Goal: Task Accomplishment & Management: Manage account settings

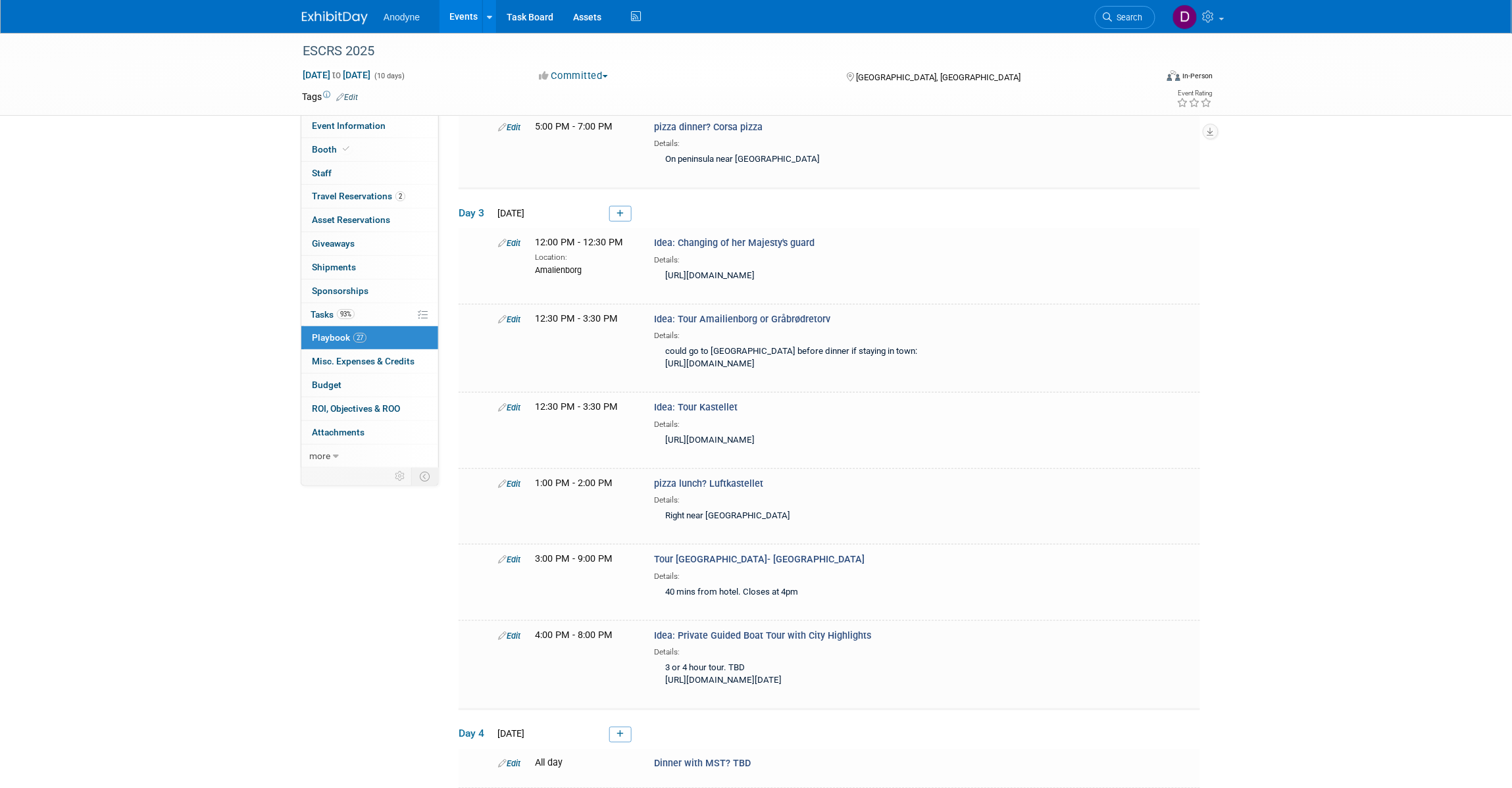
scroll to position [329, 0]
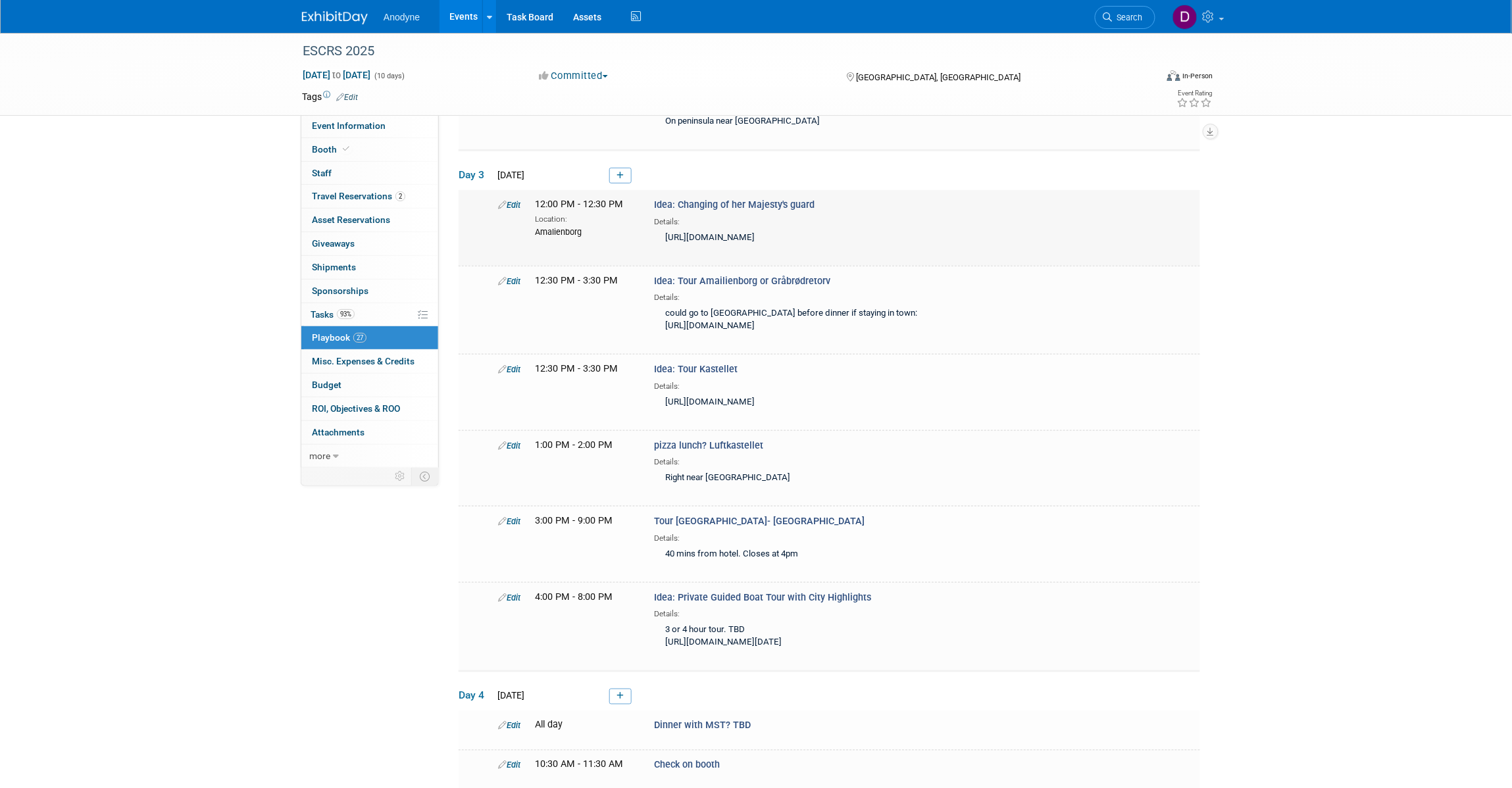
click at [510, 204] on link "Edit" at bounding box center [509, 205] width 22 height 10
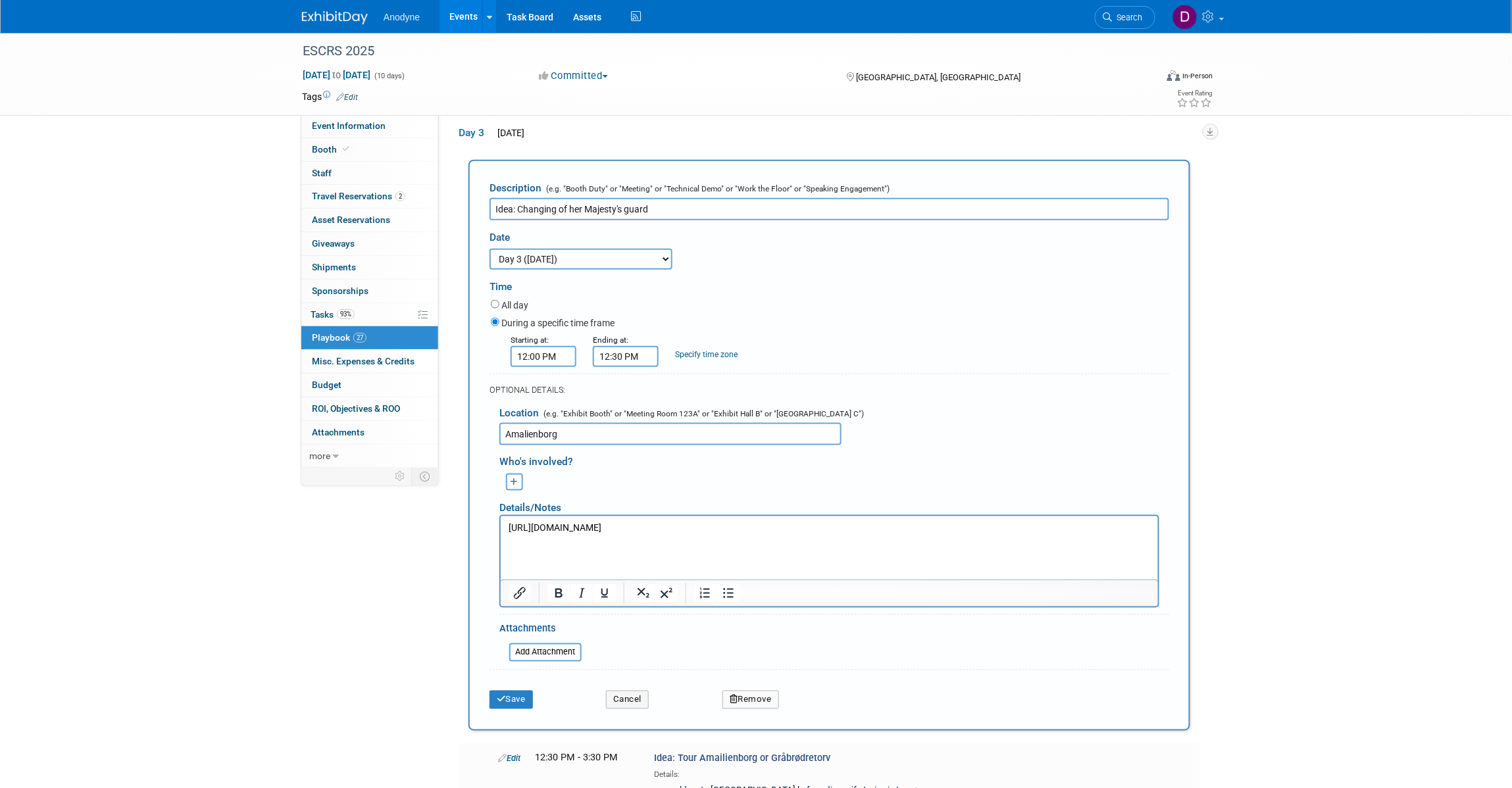
scroll to position [0, 0]
click at [560, 261] on select "3 days before the event starts ([DATE]) 2 days before the event starts ([DATE])…" at bounding box center [580, 259] width 183 height 21
select select "1_4"
click at [489, 249] on select "3 days before the event starts ([DATE]) 2 days before the event starts ([DATE])…" at bounding box center [580, 259] width 183 height 21
click at [528, 690] on button "Save" at bounding box center [511, 699] width 43 height 18
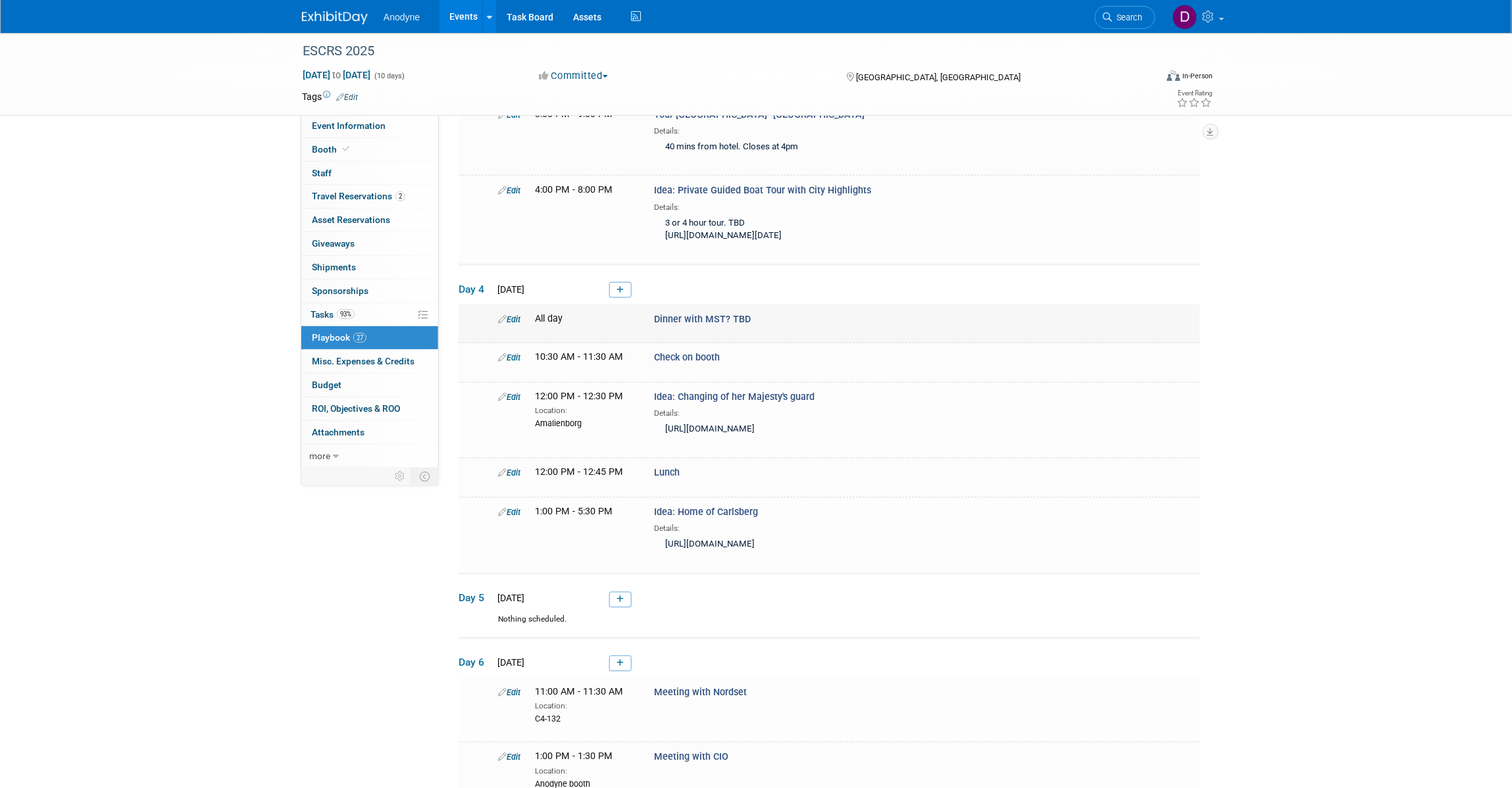
scroll to position [675, 0]
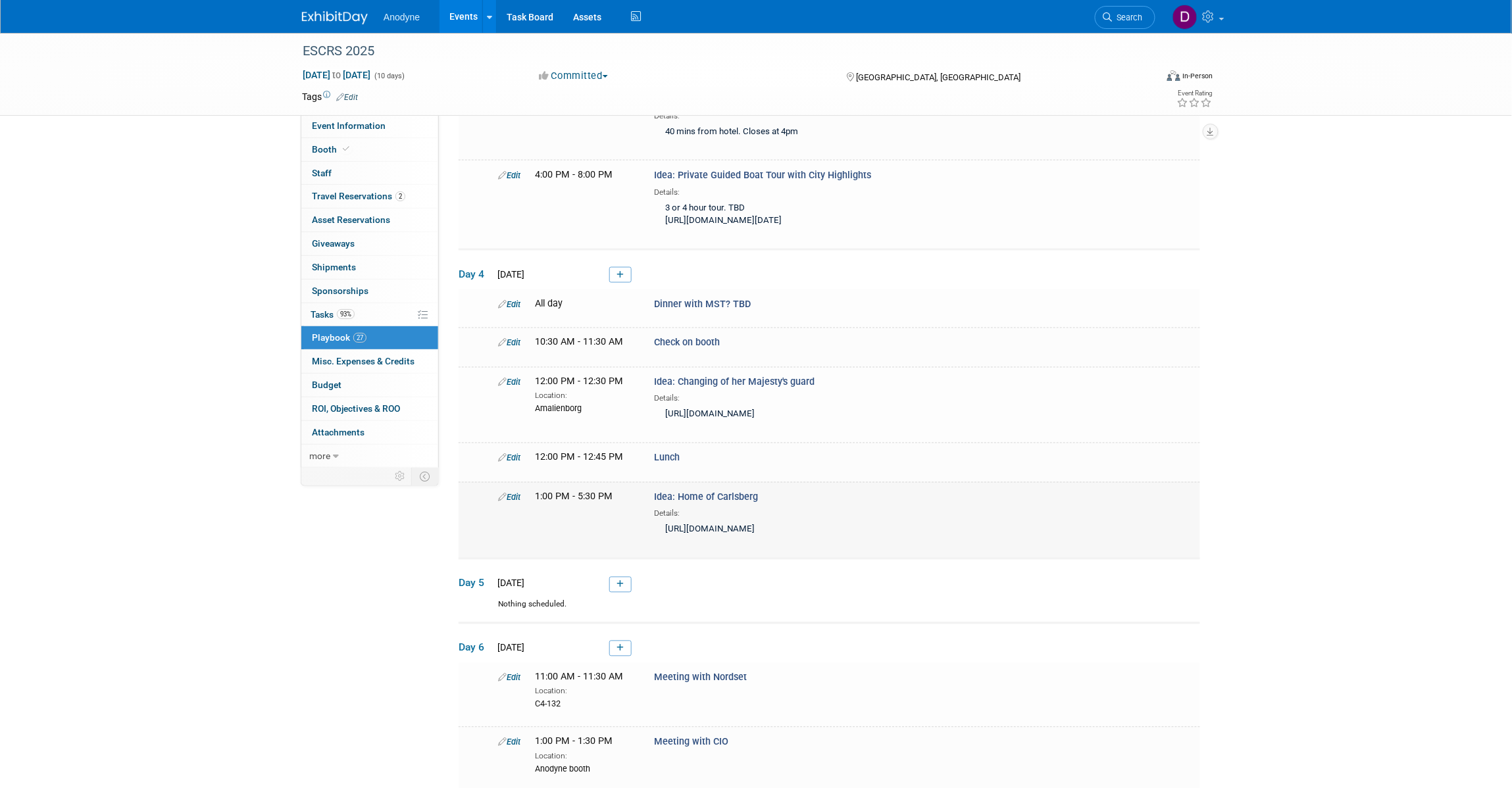
click at [509, 502] on link "Edit" at bounding box center [509, 497] width 22 height 10
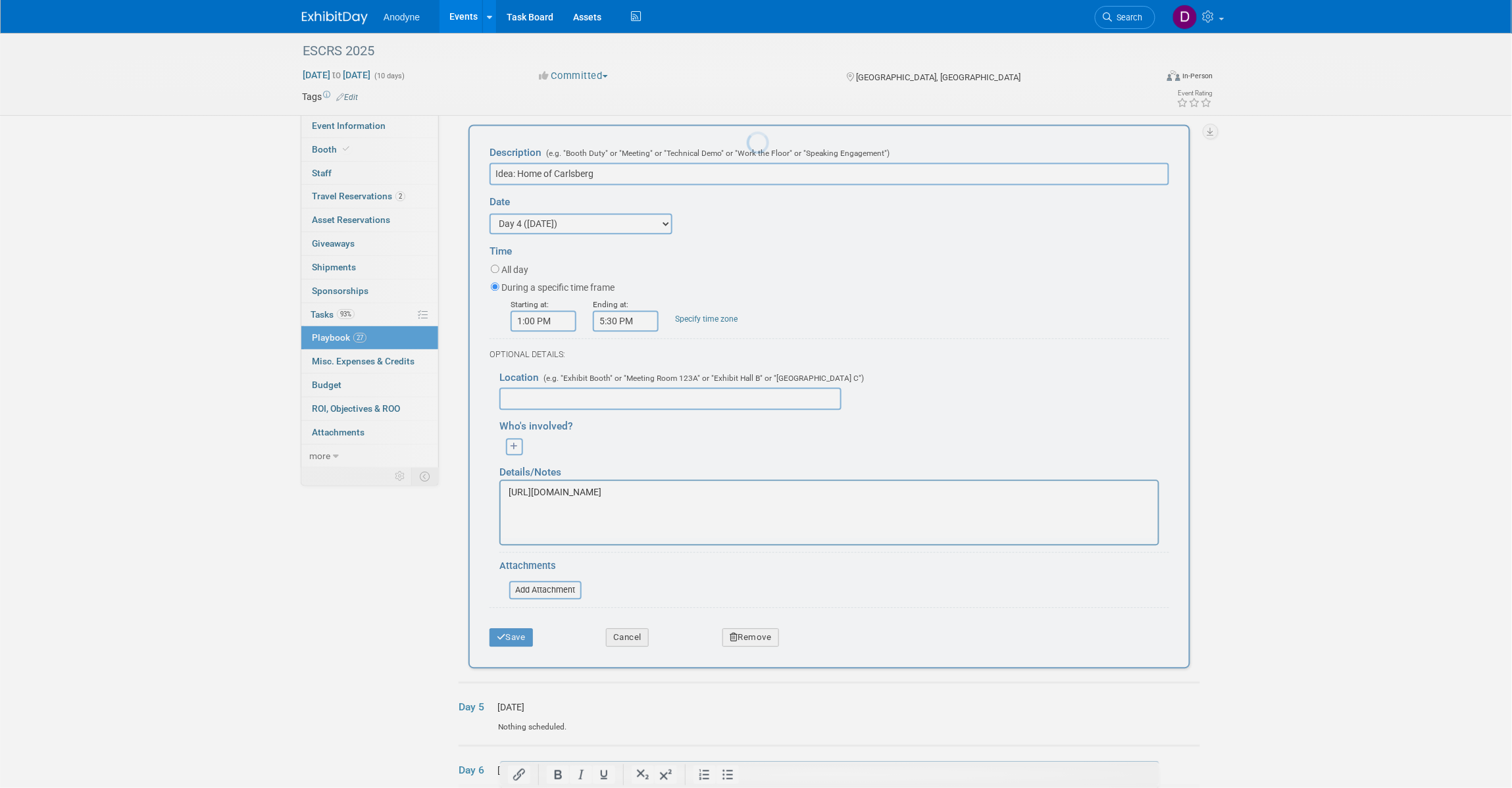
scroll to position [1076, 0]
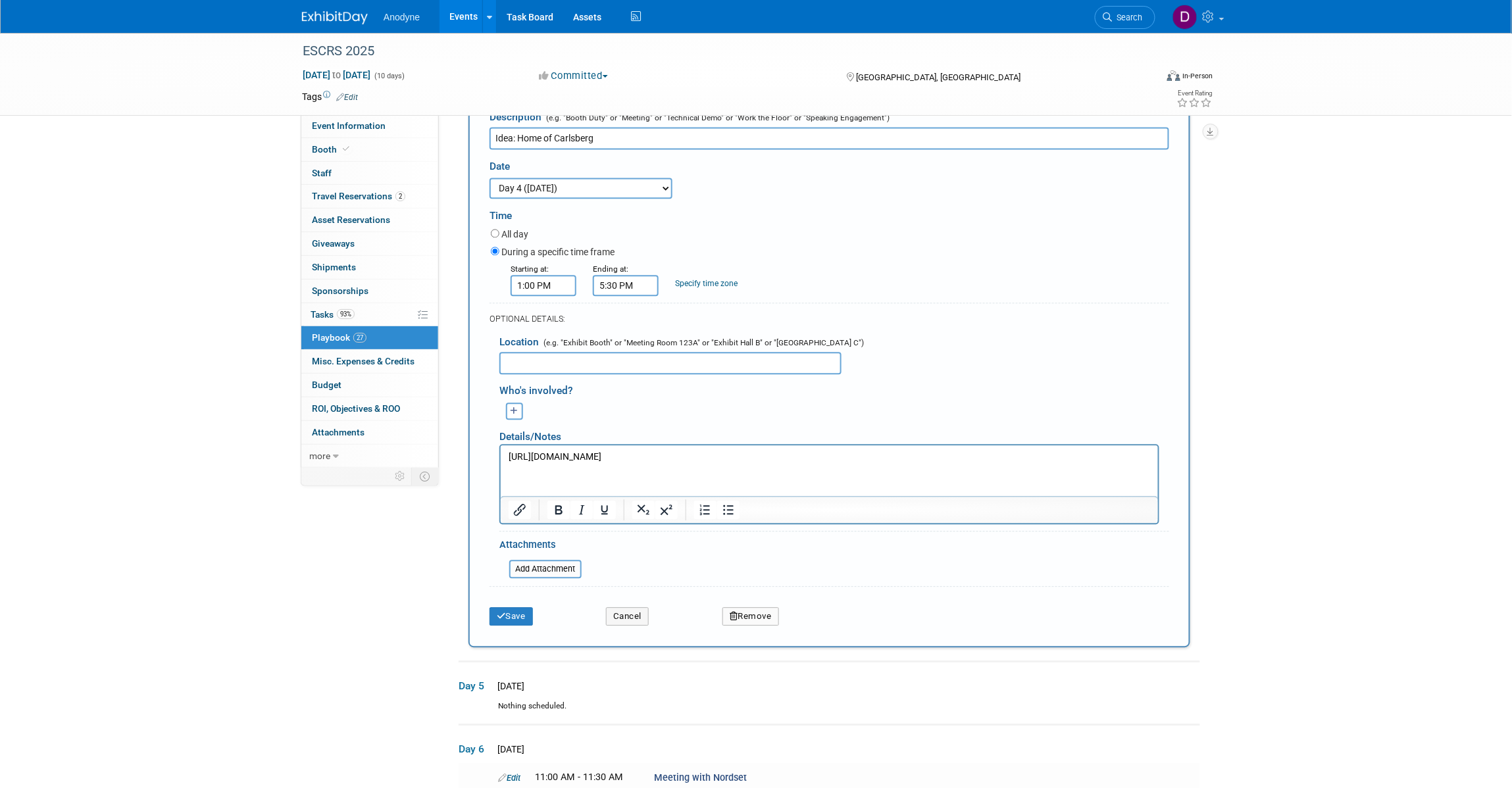
click at [548, 199] on select "3 days before the event starts ([DATE]) 2 days before the event starts ([DATE])…" at bounding box center [580, 188] width 183 height 21
select select "1_3"
click at [489, 199] on select "3 days before the event starts ([DATE]) 2 days before the event starts ([DATE])…" at bounding box center [580, 188] width 183 height 21
click at [542, 296] on input "1:00 PM" at bounding box center [544, 285] width 66 height 21
click at [542, 357] on span "01" at bounding box center [541, 345] width 25 height 24
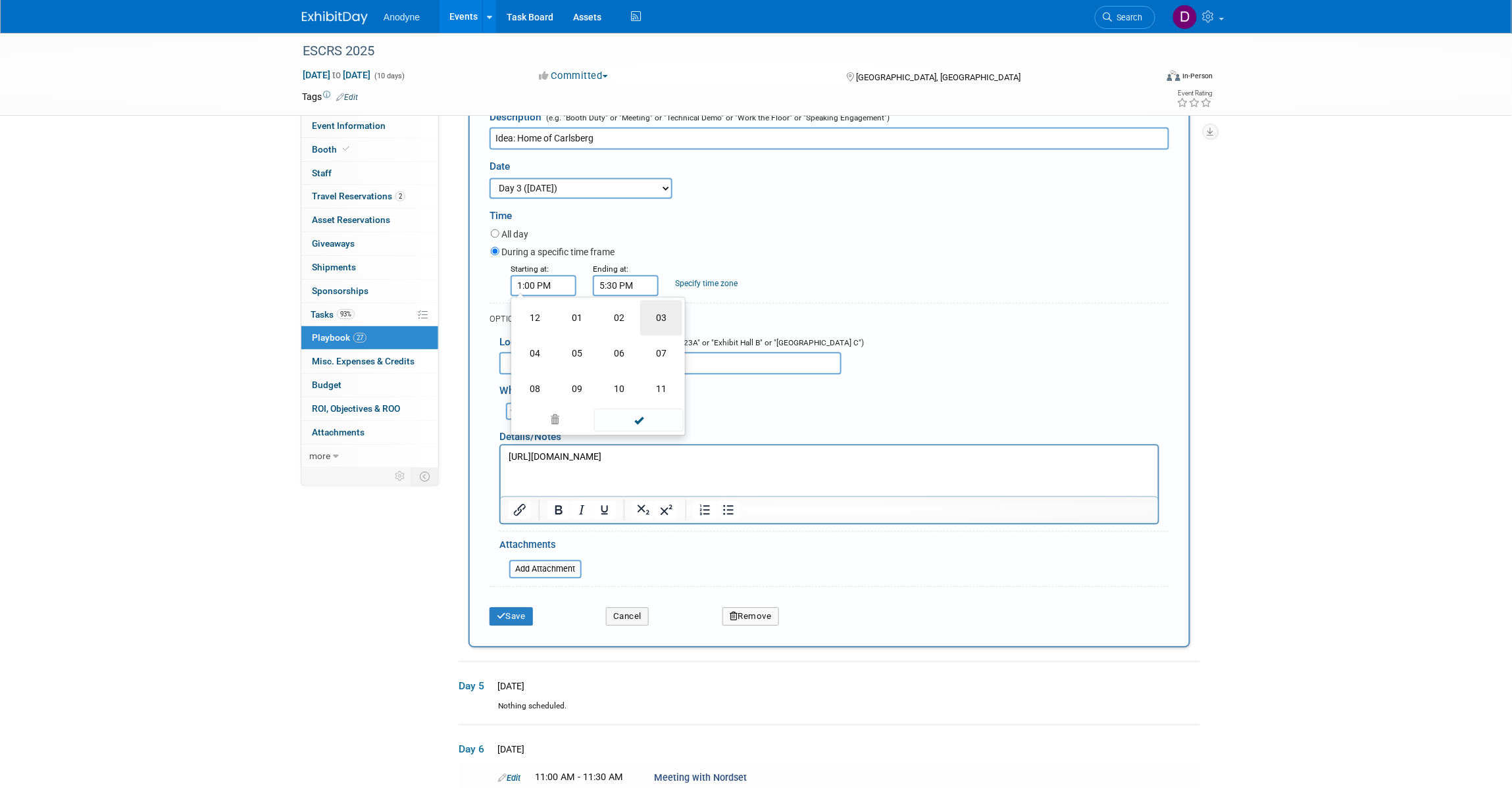
click at [654, 335] on td "03" at bounding box center [661, 317] width 42 height 36
type input "3:00 PM"
click at [507, 625] on button "Save" at bounding box center [511, 616] width 43 height 18
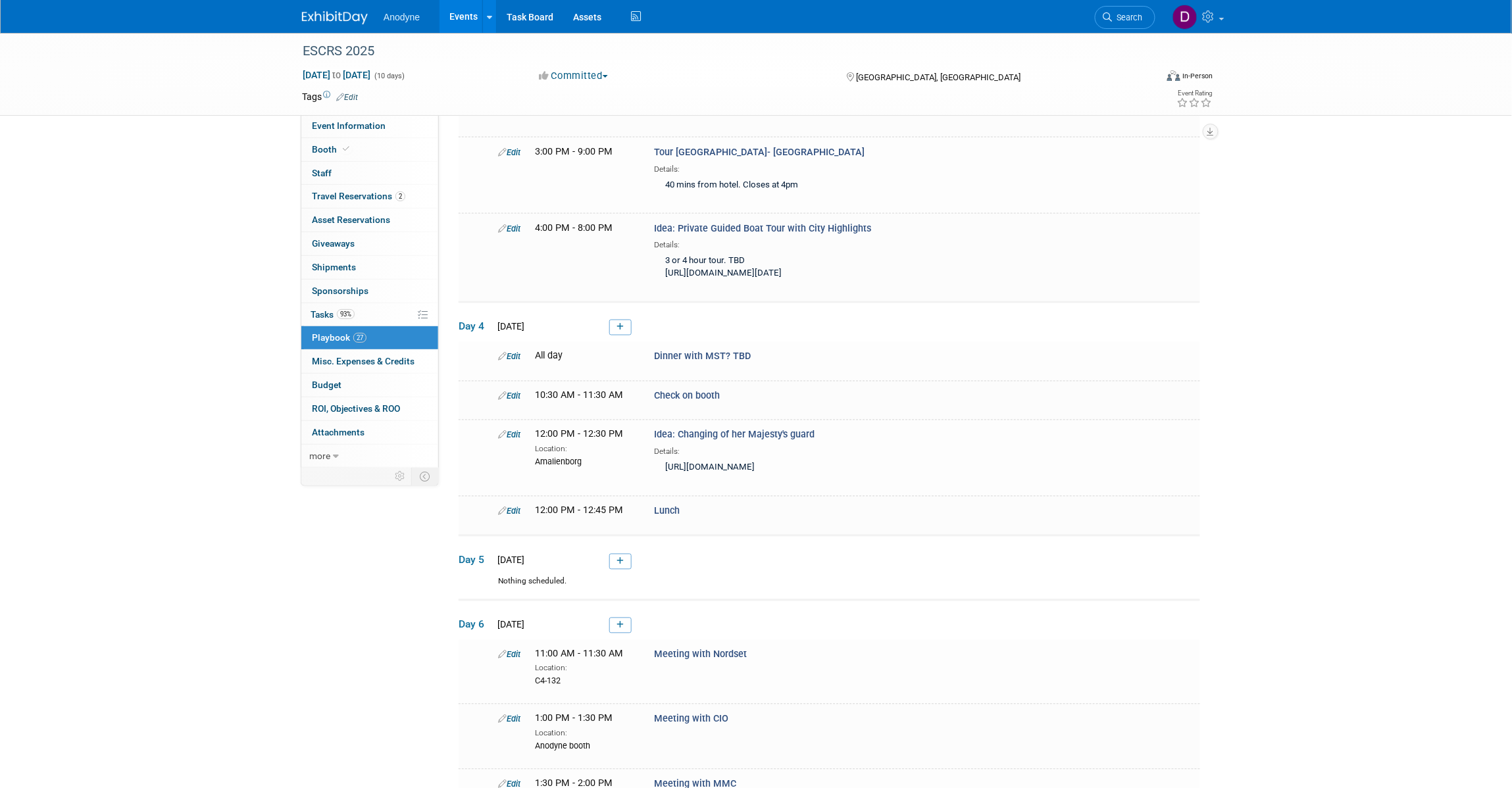
scroll to position [616, 0]
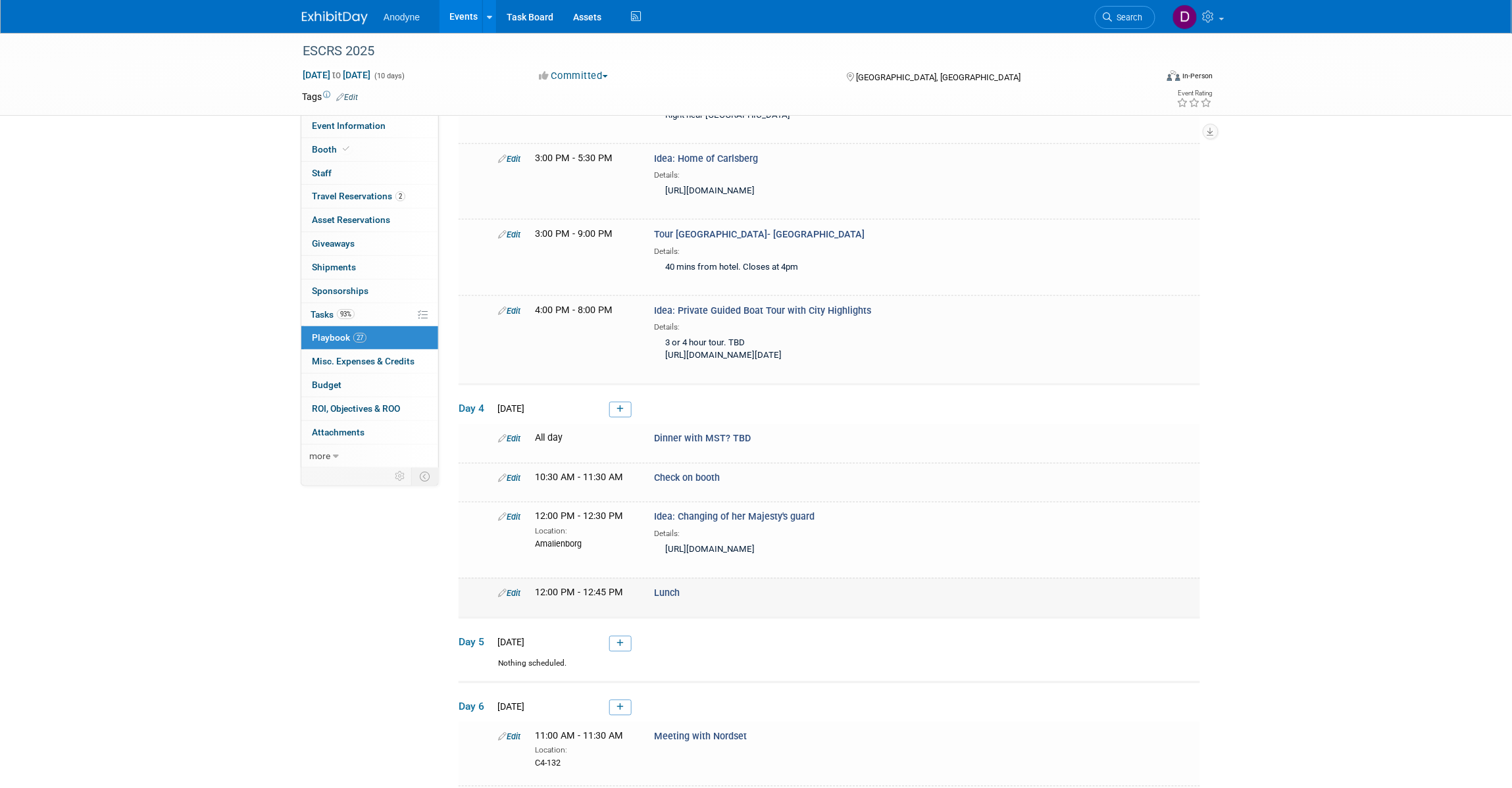
click at [516, 598] on link "Edit" at bounding box center [509, 593] width 22 height 10
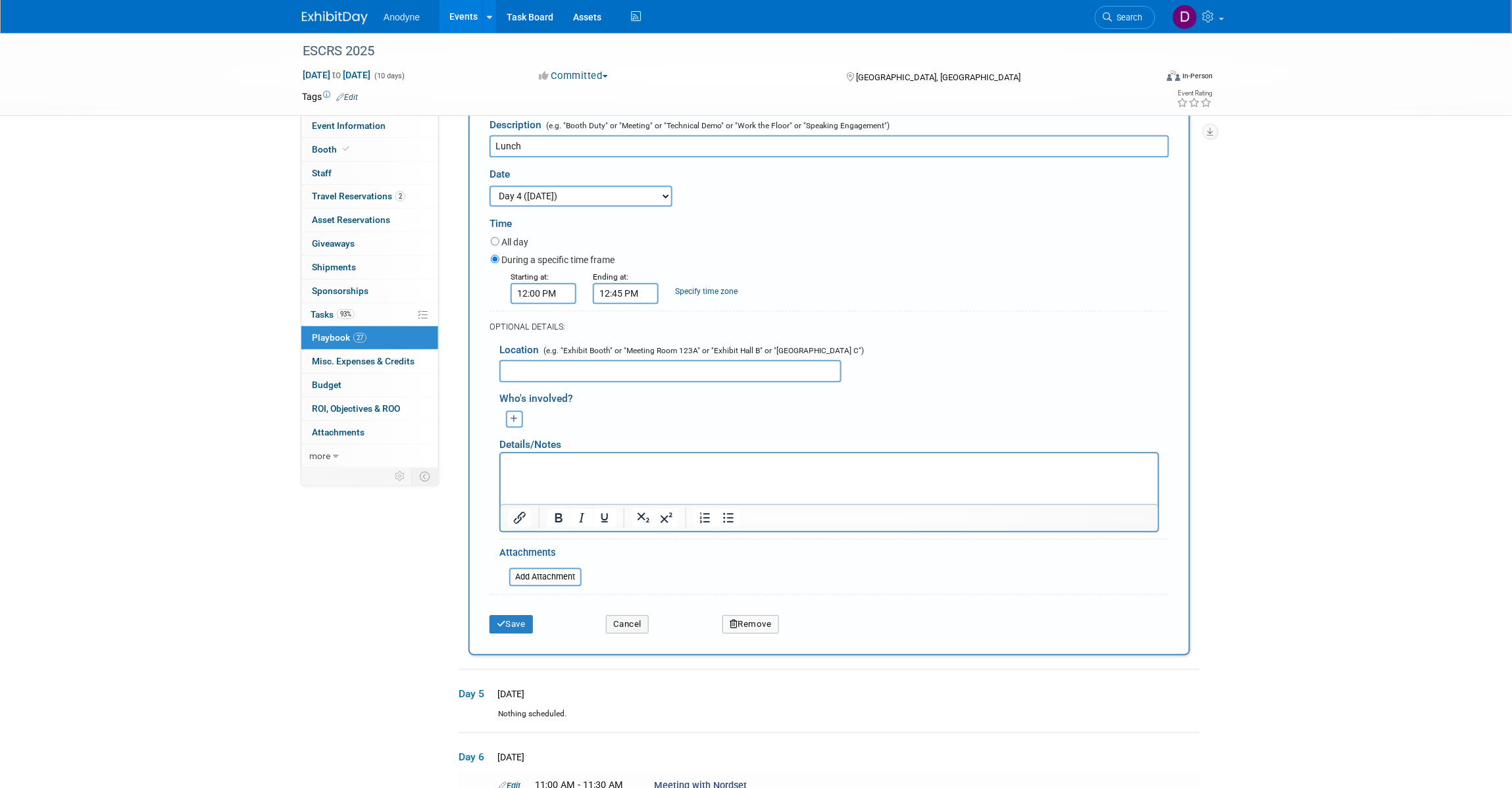
scroll to position [1125, 0]
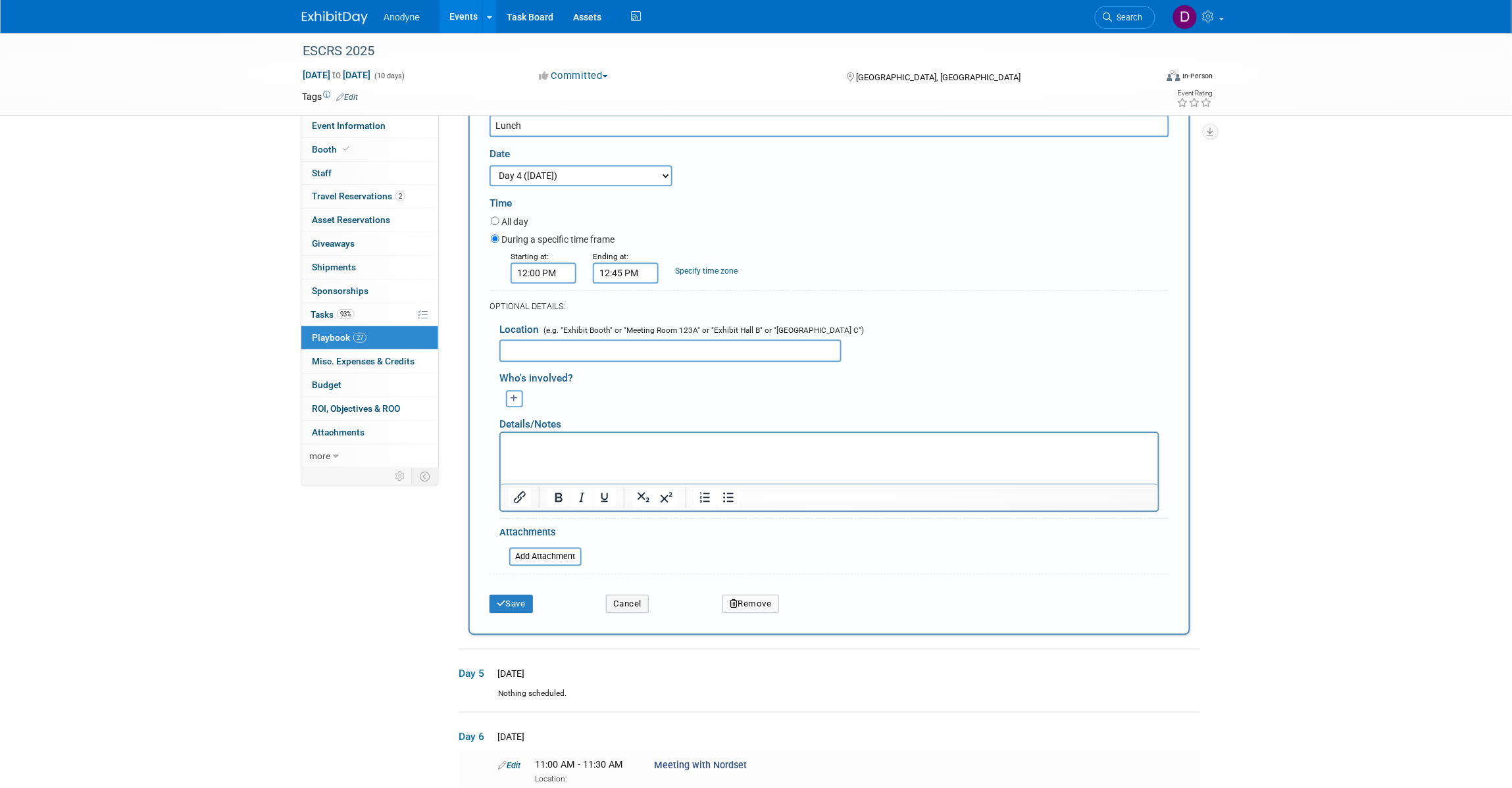
click at [553, 284] on input "12:00 PM" at bounding box center [544, 273] width 66 height 21
click at [600, 345] on span "00" at bounding box center [603, 332] width 25 height 24
click at [612, 358] on td "30" at bounding box center [619, 340] width 42 height 36
type input "12:30 PM"
click at [652, 403] on span at bounding box center [639, 391] width 89 height 23
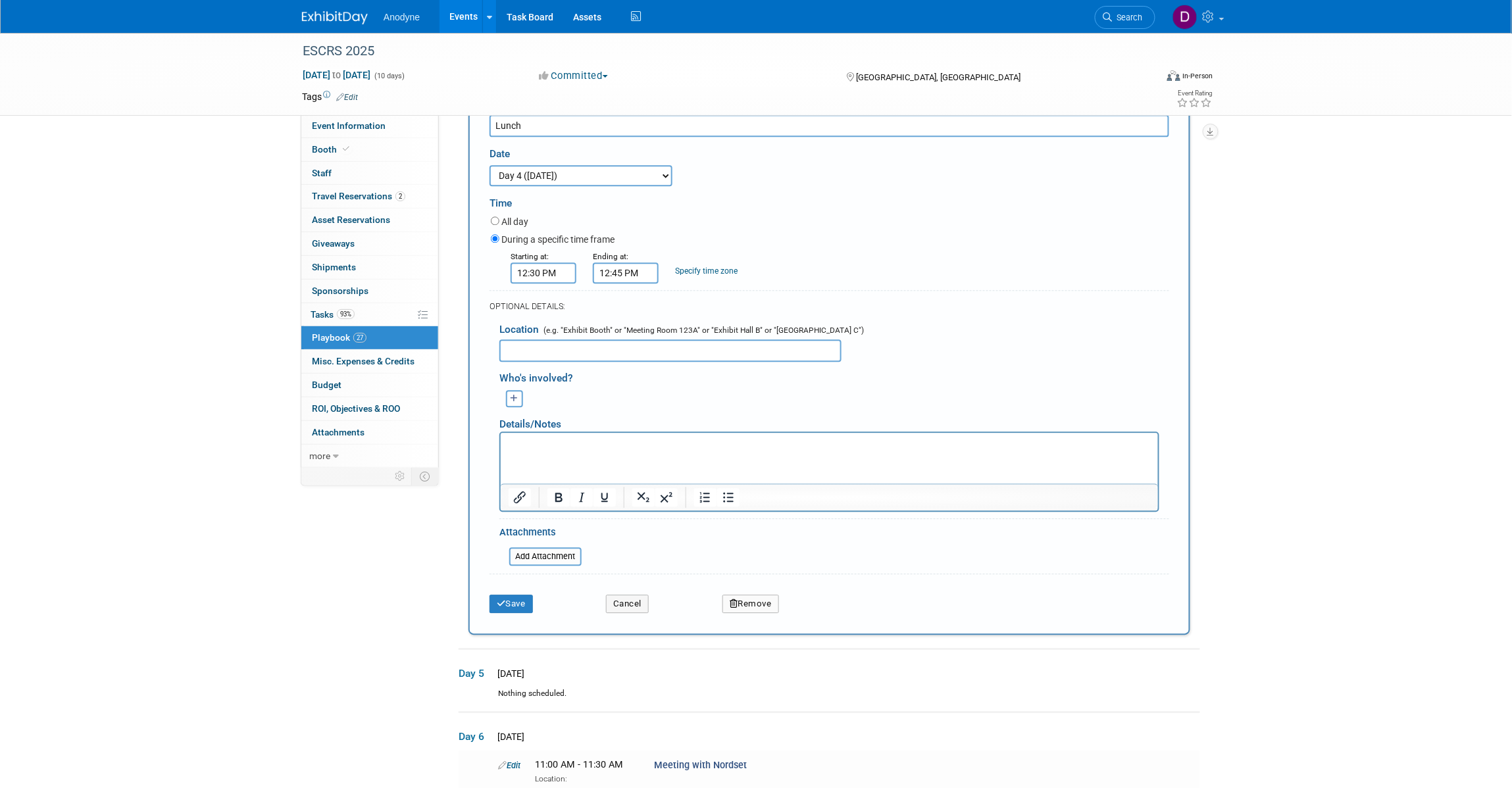
click at [637, 284] on input "12:45 PM" at bounding box center [626, 273] width 66 height 21
click at [625, 345] on span "12" at bounding box center [623, 332] width 25 height 24
click at [661, 323] on td "01" at bounding box center [659, 305] width 42 height 36
click at [685, 345] on span "45" at bounding box center [685, 332] width 25 height 24
drag, startPoint x: 687, startPoint y: 422, endPoint x: 725, endPoint y: 465, distance: 57.4
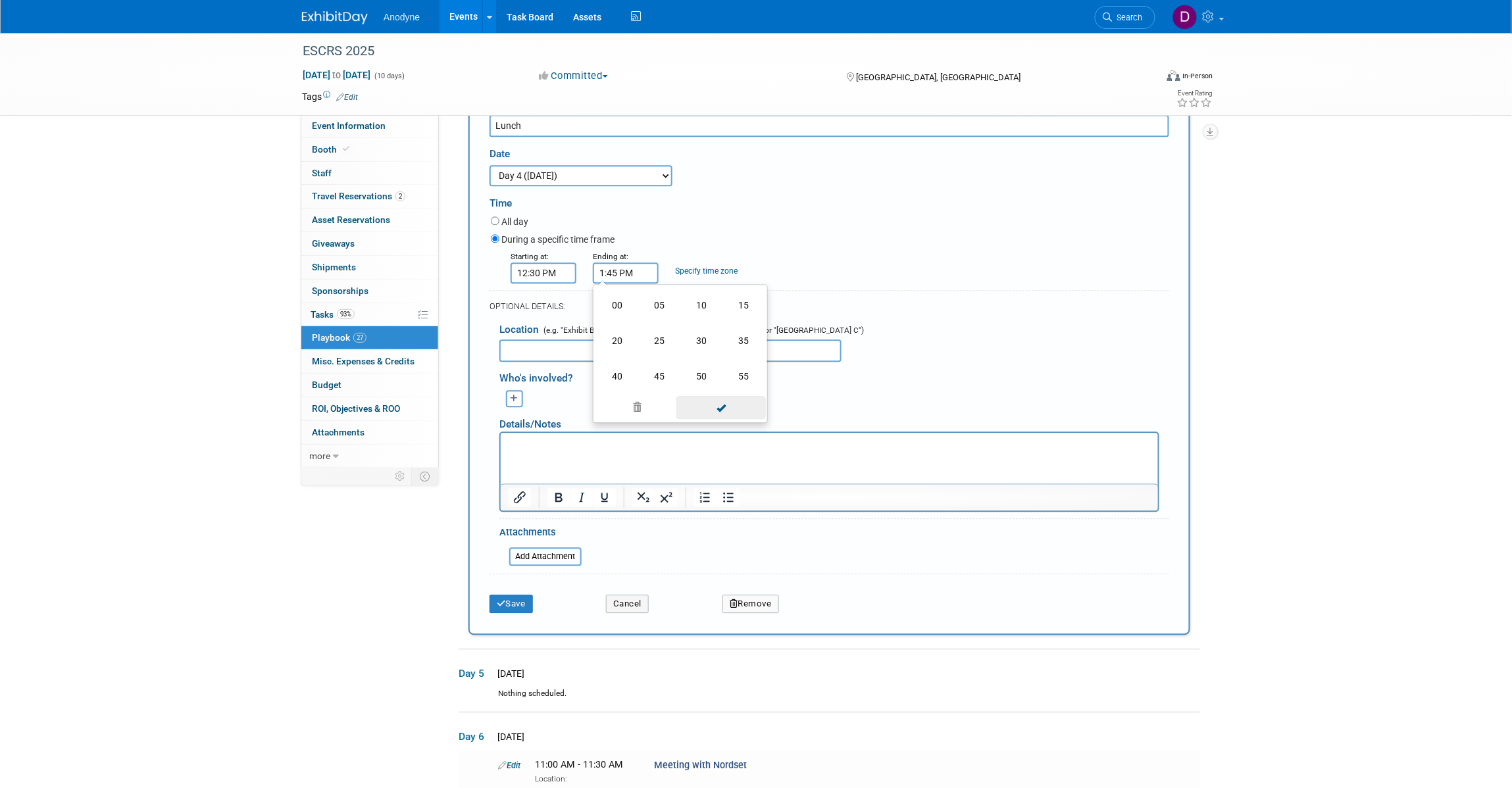
click at [688, 358] on td "30" at bounding box center [701, 340] width 42 height 36
type input "1:30 PM"
drag, startPoint x: 726, startPoint y: 459, endPoint x: 716, endPoint y: 498, distance: 40.3
click at [726, 403] on span at bounding box center [721, 391] width 89 height 23
click at [517, 613] on button "Save" at bounding box center [511, 603] width 43 height 18
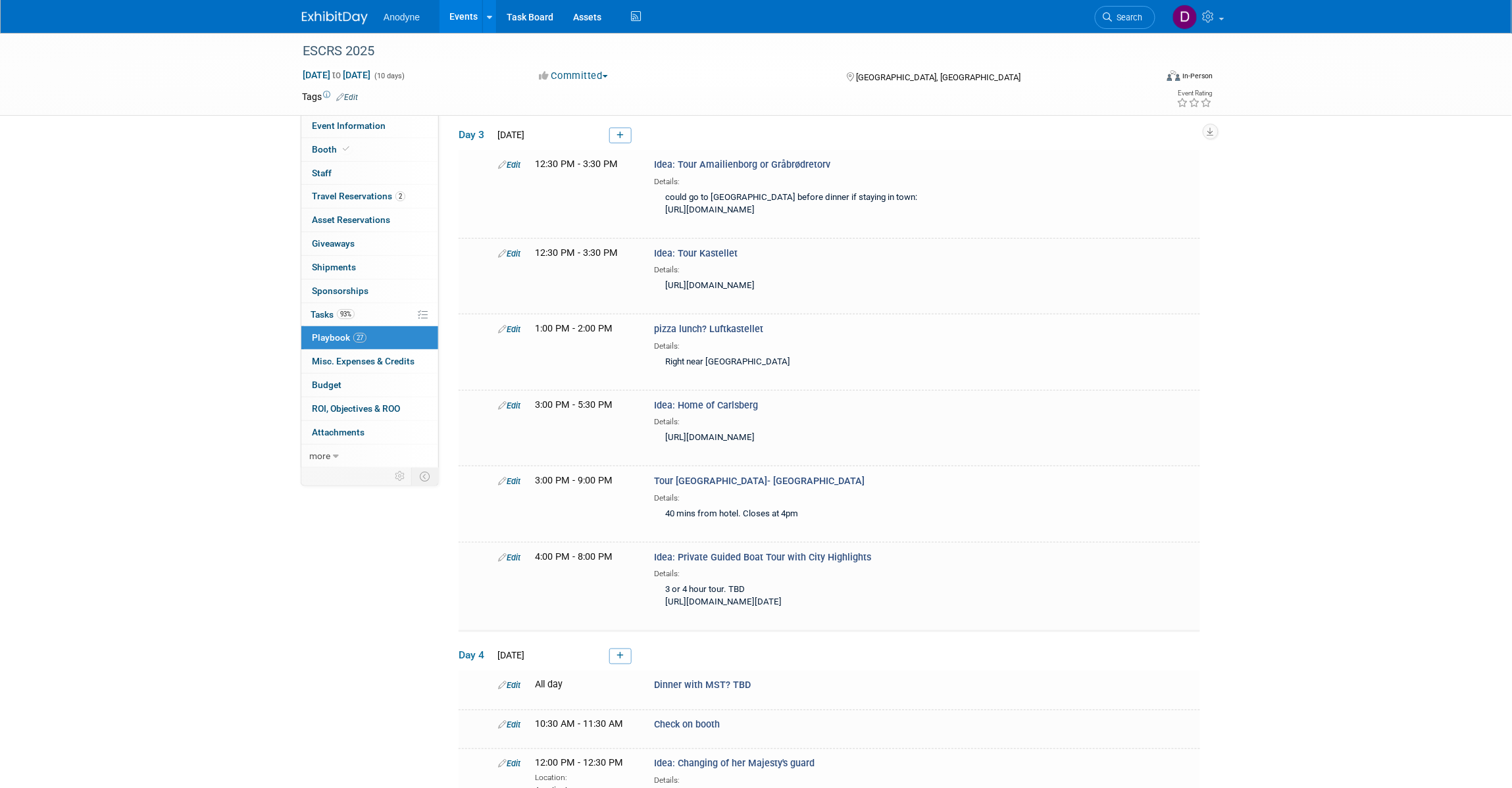
scroll to position [288, 0]
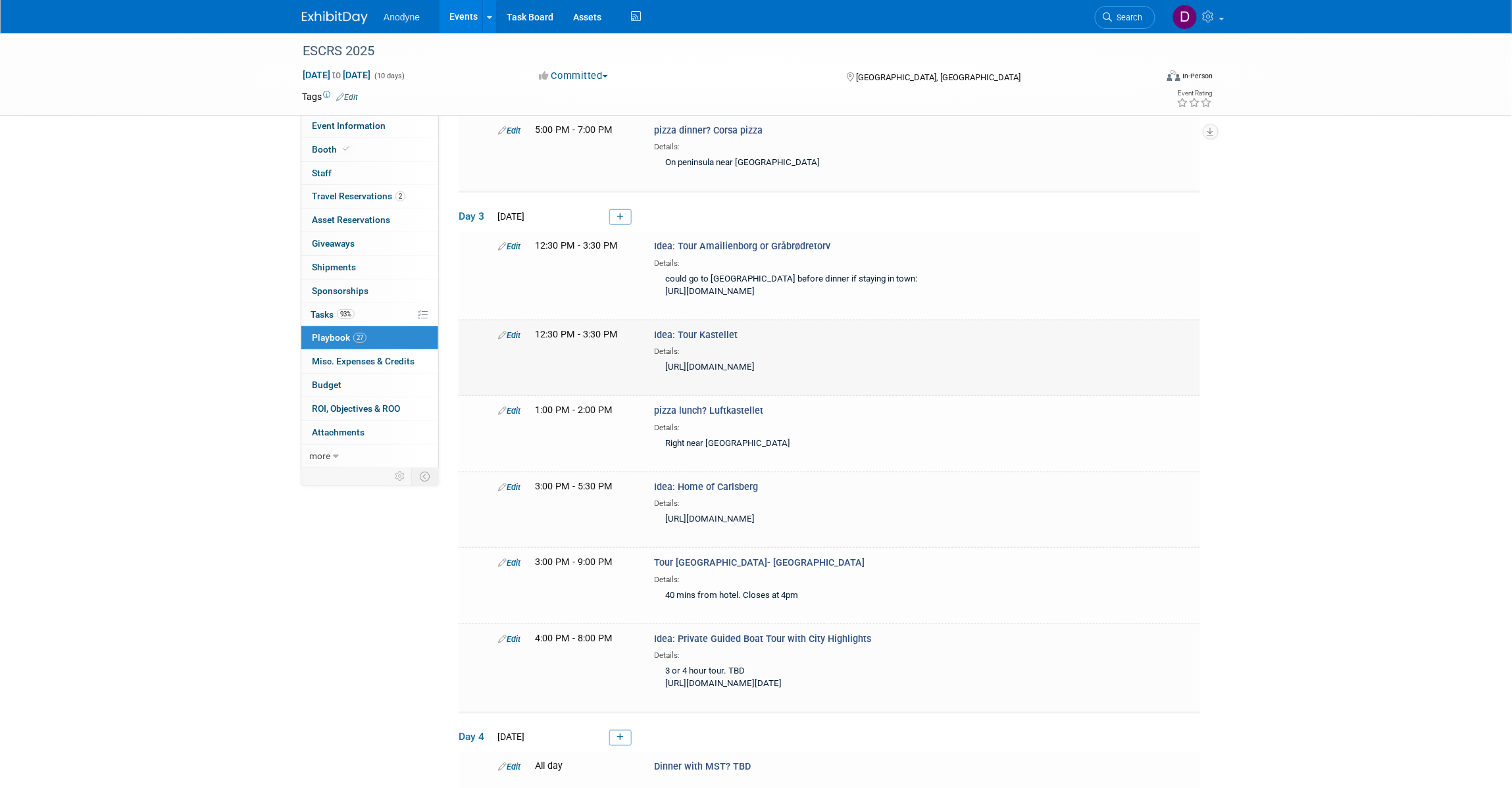
click at [514, 340] on link "Edit" at bounding box center [509, 335] width 22 height 10
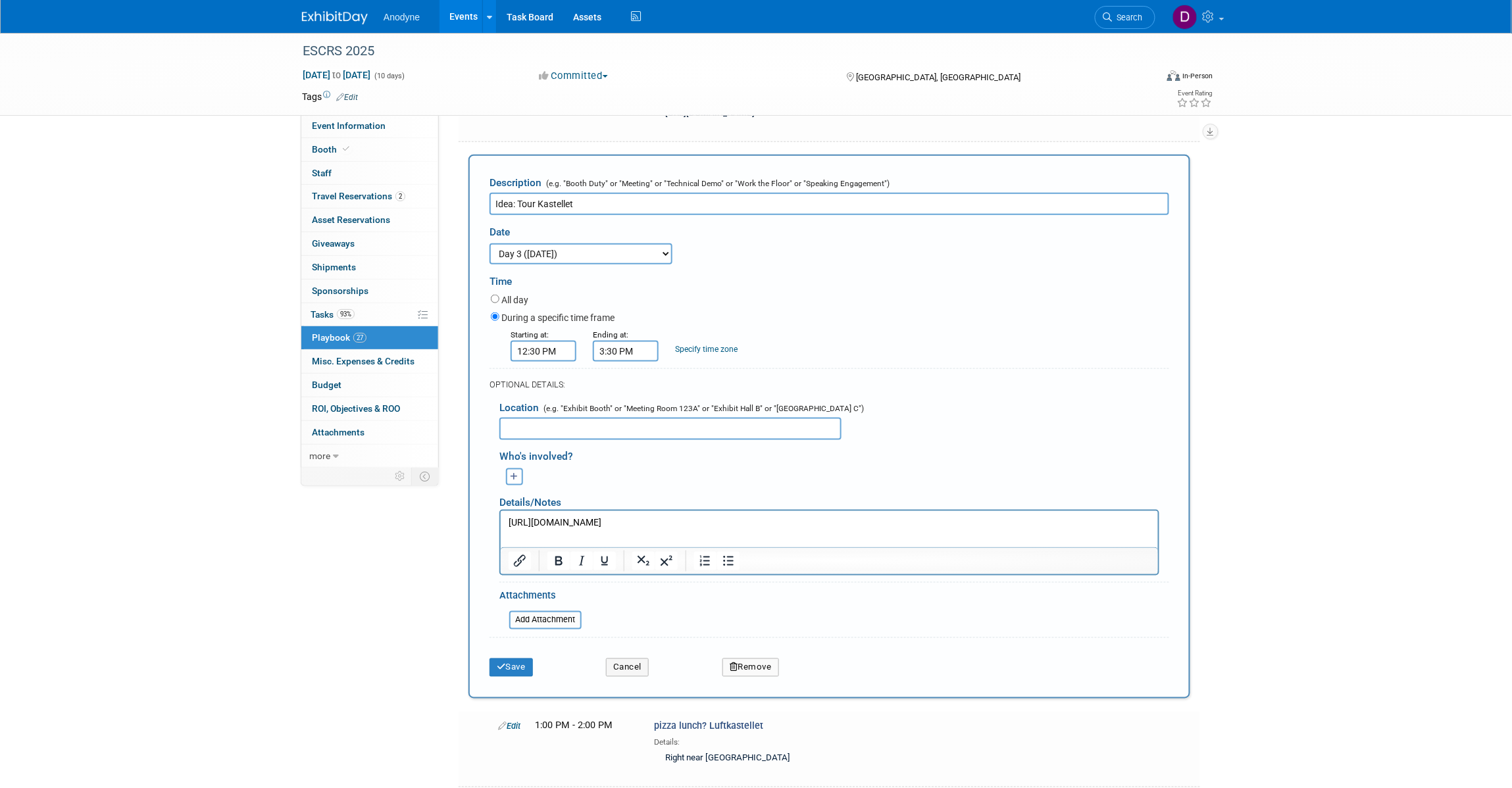
scroll to position [467, 0]
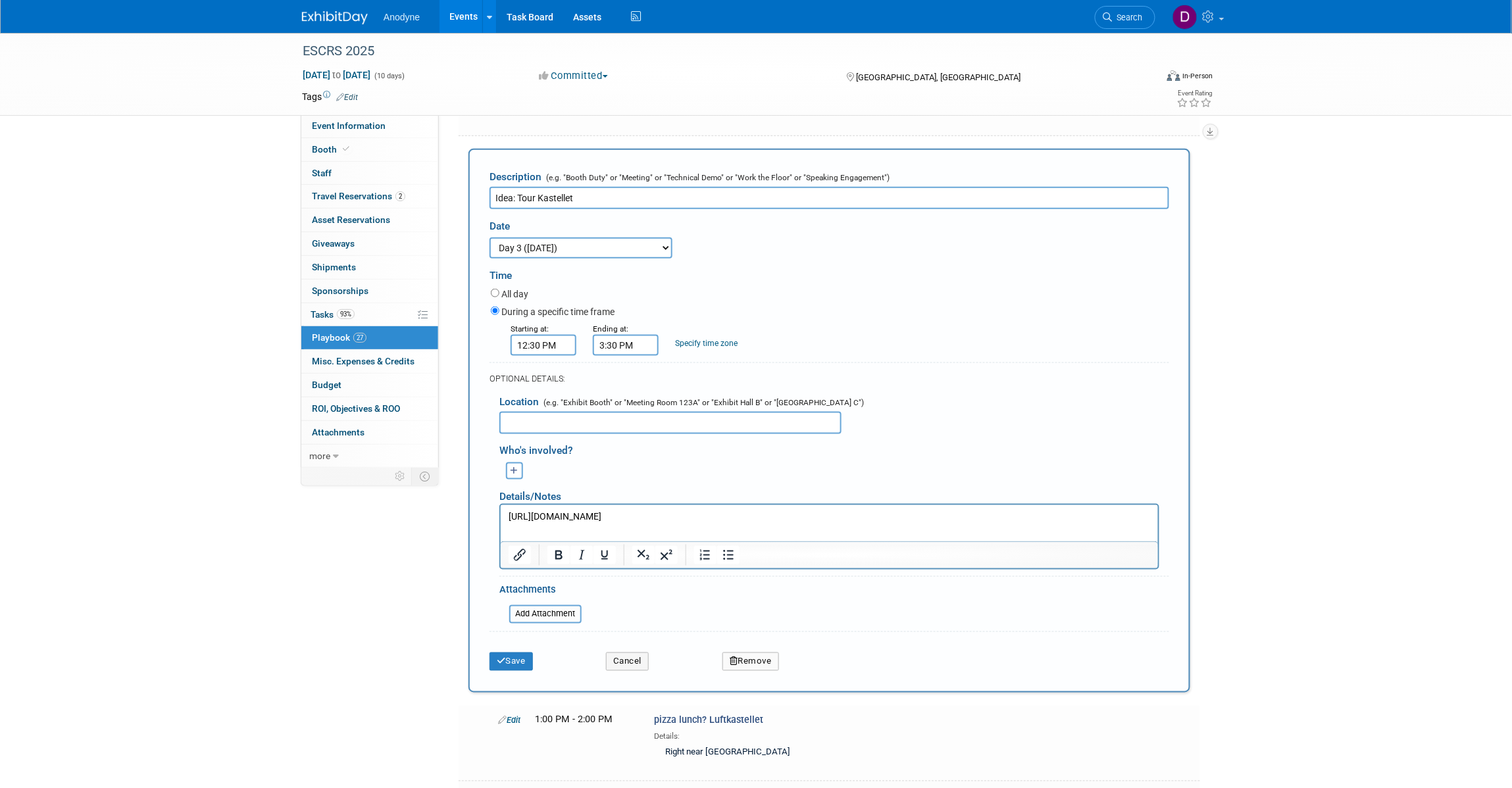
click at [584, 249] on select "3 days before the event starts ([DATE]) 2 days before the event starts ([DATE])…" at bounding box center [580, 247] width 183 height 21
click at [489, 244] on select "3 days before the event starts ([DATE]) 2 days before the event starts ([DATE])…" at bounding box center [580, 247] width 183 height 21
click at [579, 257] on select "3 days before the event starts ([DATE]) 2 days before the event starts ([DATE])…" at bounding box center [580, 247] width 183 height 21
select select "1_4"
click at [489, 244] on select "3 days before the event starts ([DATE]) 2 days before the event starts ([DATE])…" at bounding box center [580, 247] width 183 height 21
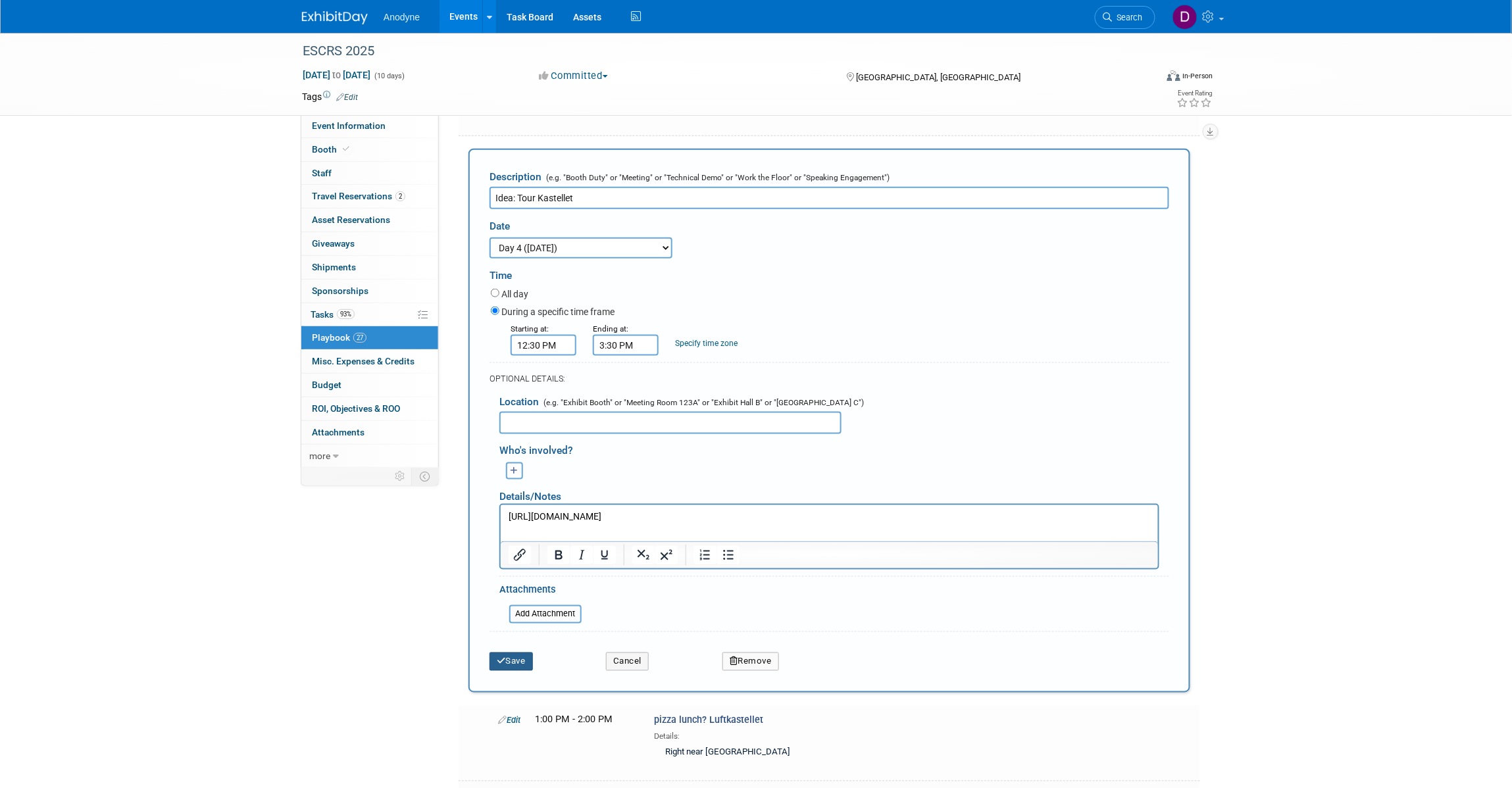
click at [507, 657] on button "Save" at bounding box center [511, 661] width 43 height 18
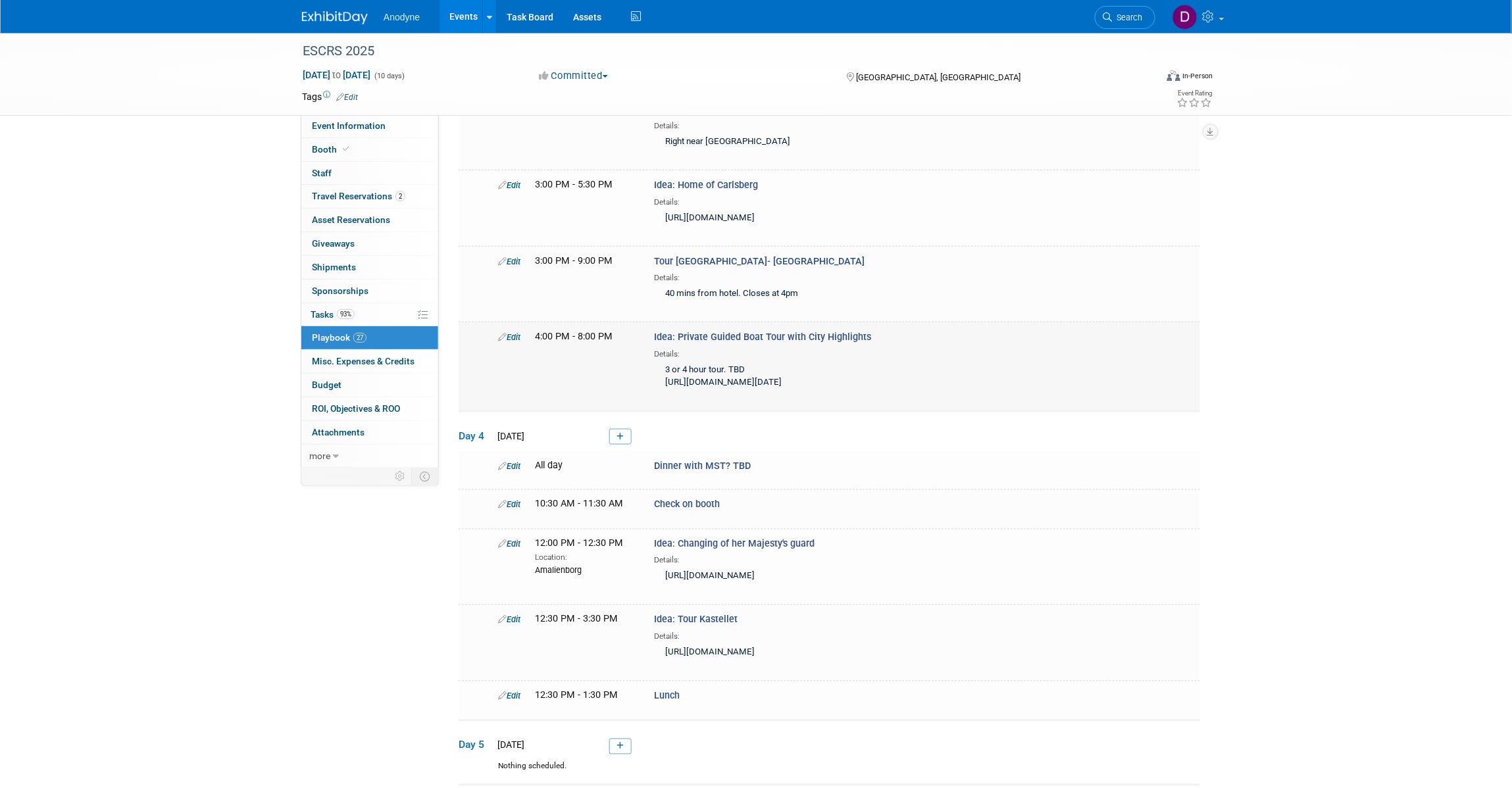
scroll to position [446, 0]
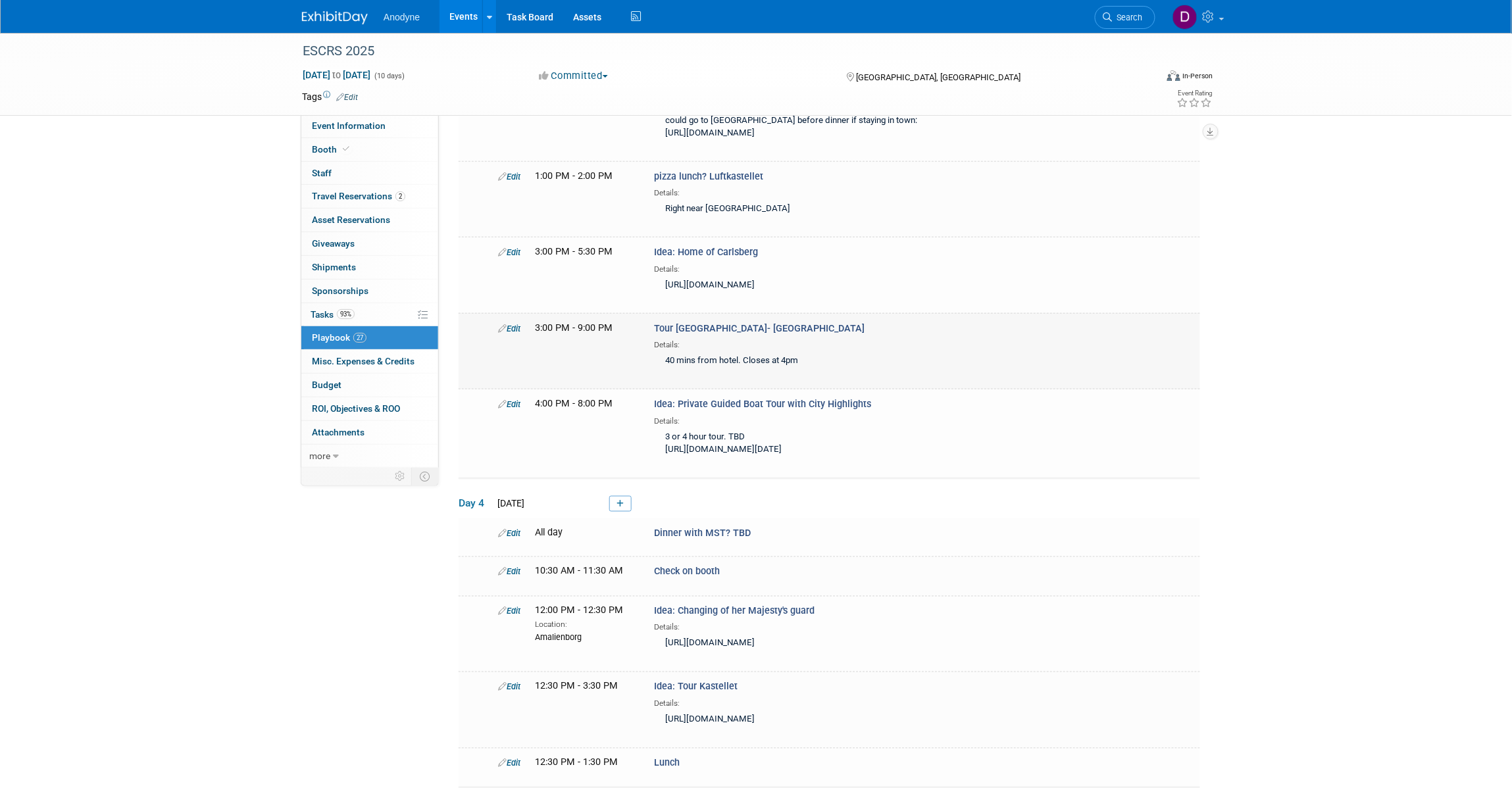
click at [517, 333] on link "Edit" at bounding box center [509, 328] width 22 height 10
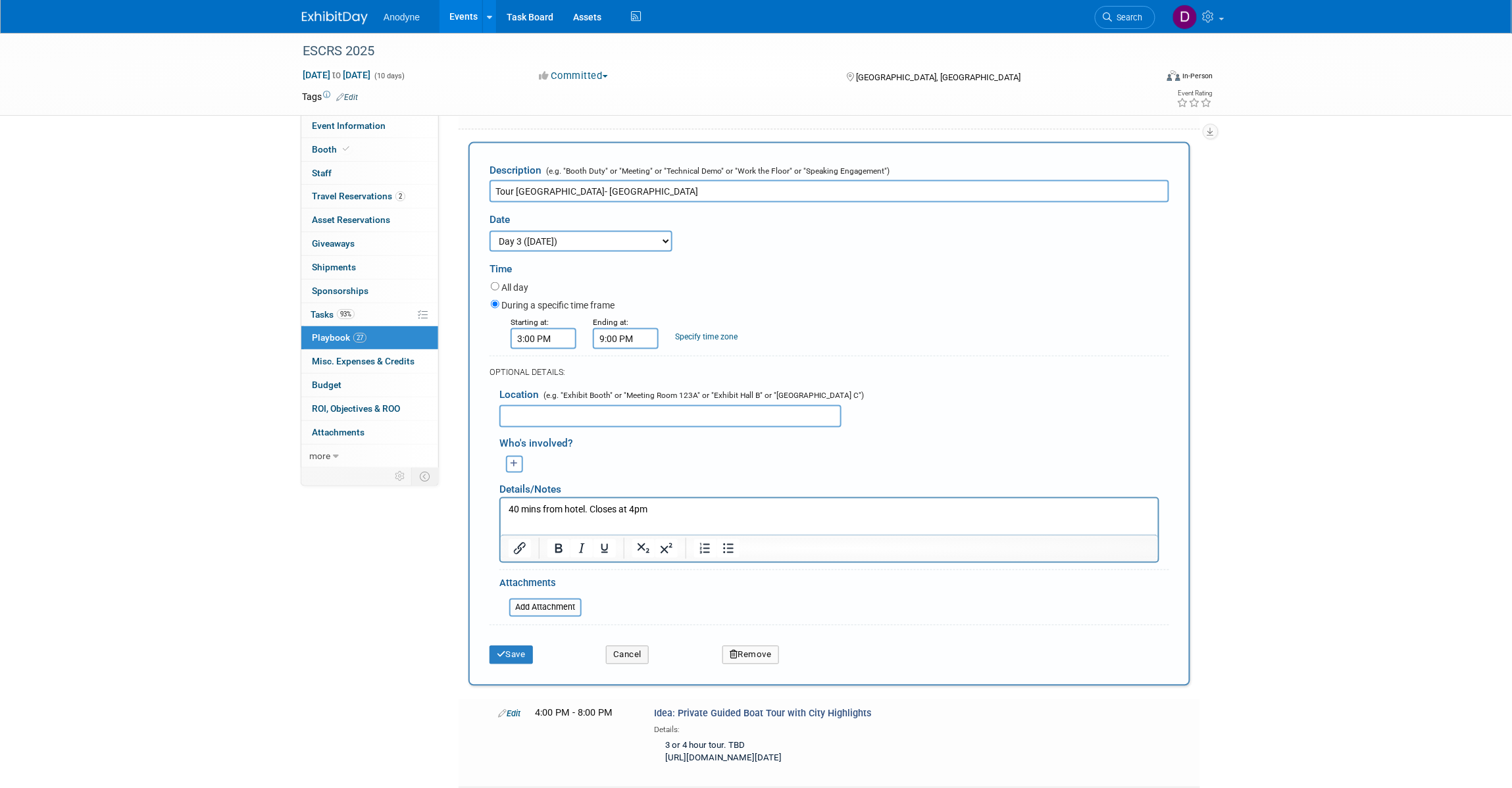
scroll to position [631, 0]
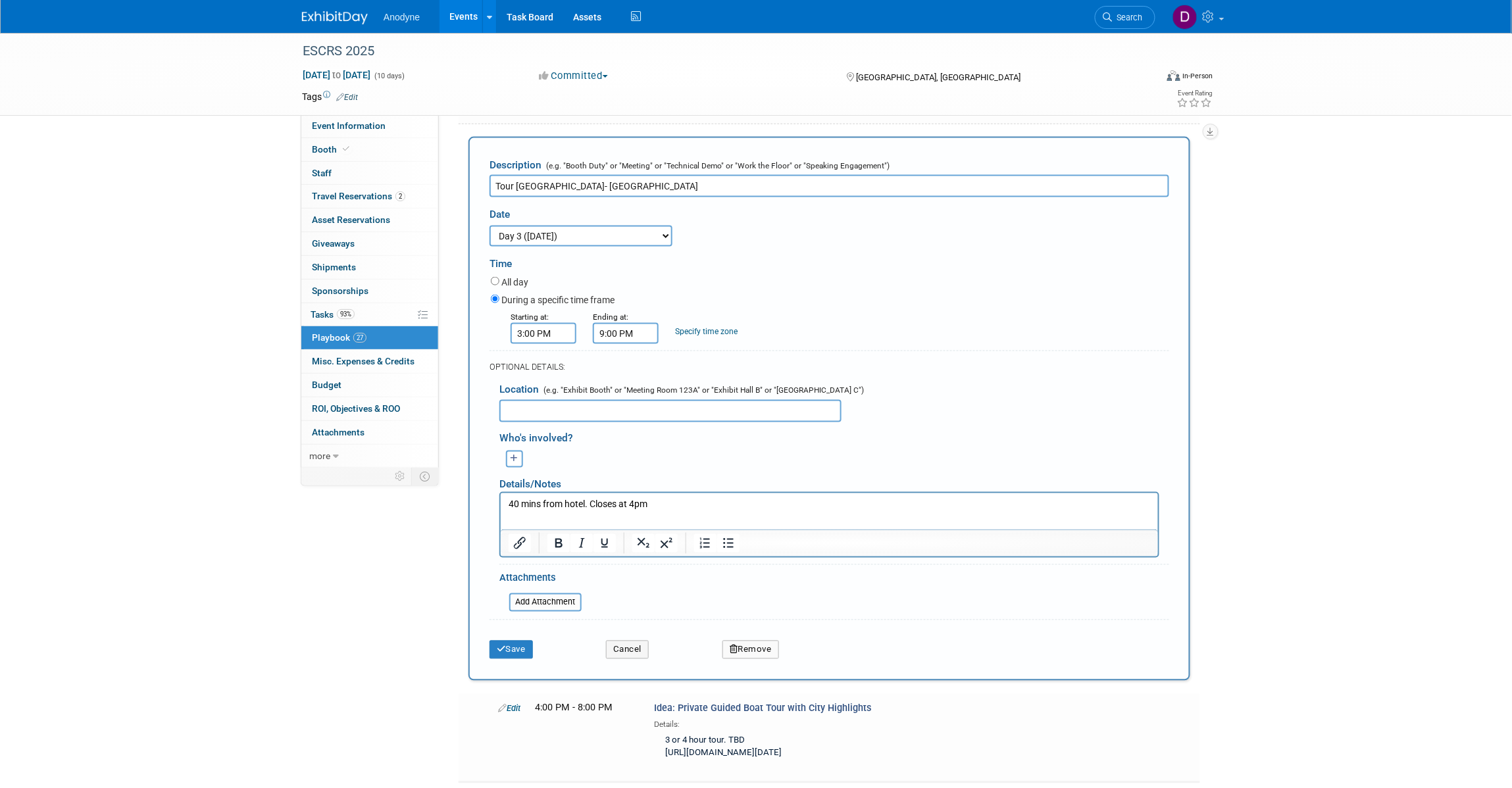
click at [540, 344] on input "3:00 PM" at bounding box center [544, 333] width 66 height 21
click at [543, 404] on span "03" at bounding box center [541, 392] width 25 height 24
click at [614, 445] on td "10" at bounding box center [619, 436] width 42 height 36
drag, startPoint x: 655, startPoint y: 405, endPoint x: 661, endPoint y: 415, distance: 11.7
click at [656, 403] on button "PM" at bounding box center [656, 392] width 24 height 22
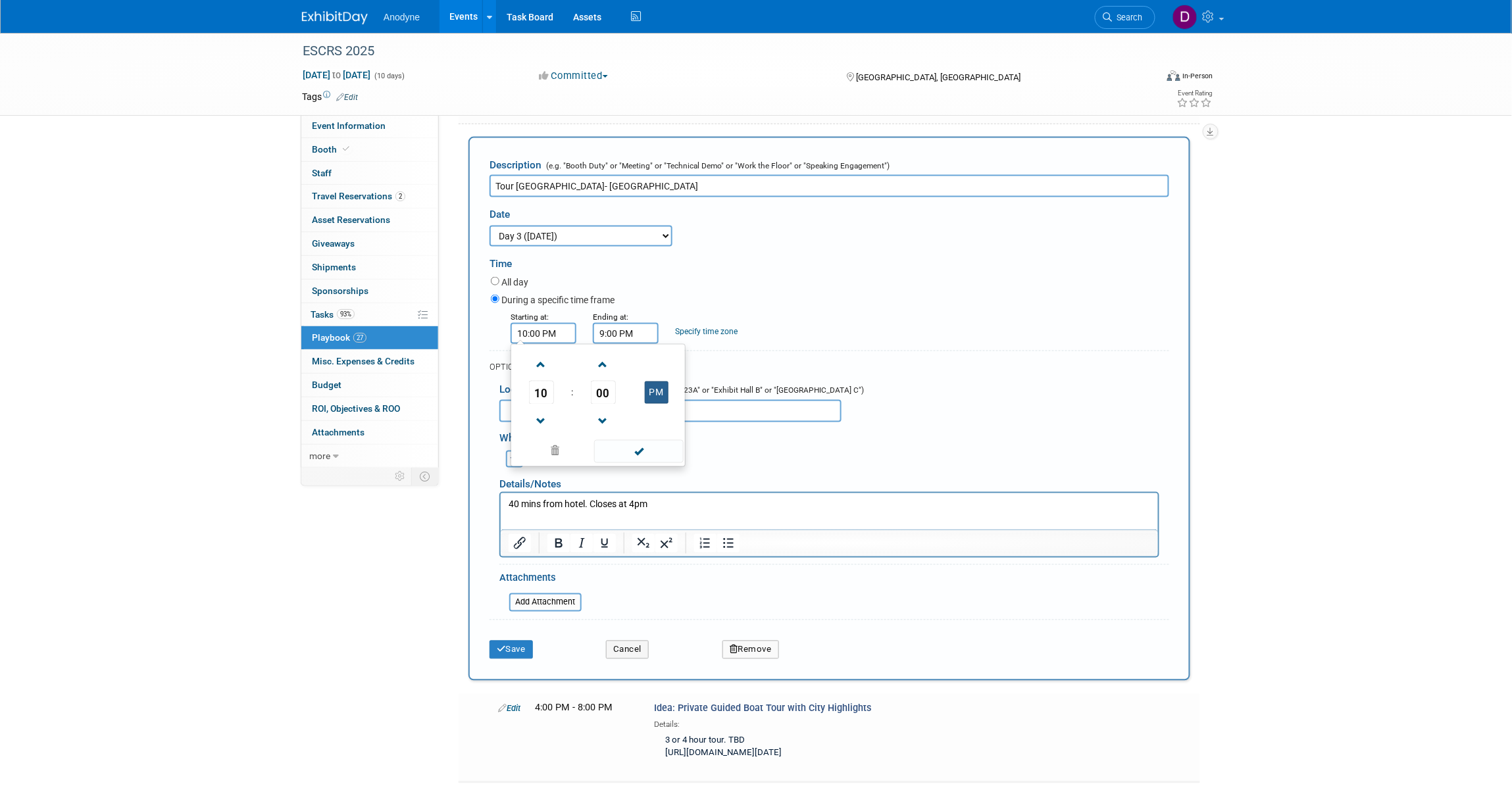
type input "10:00 AM"
click at [643, 463] on span at bounding box center [639, 451] width 89 height 23
drag, startPoint x: 630, startPoint y: 356, endPoint x: 645, endPoint y: 373, distance: 22.7
click at [631, 344] on input "9:00 PM" at bounding box center [626, 333] width 66 height 21
click at [611, 404] on span "09" at bounding box center [623, 392] width 25 height 24
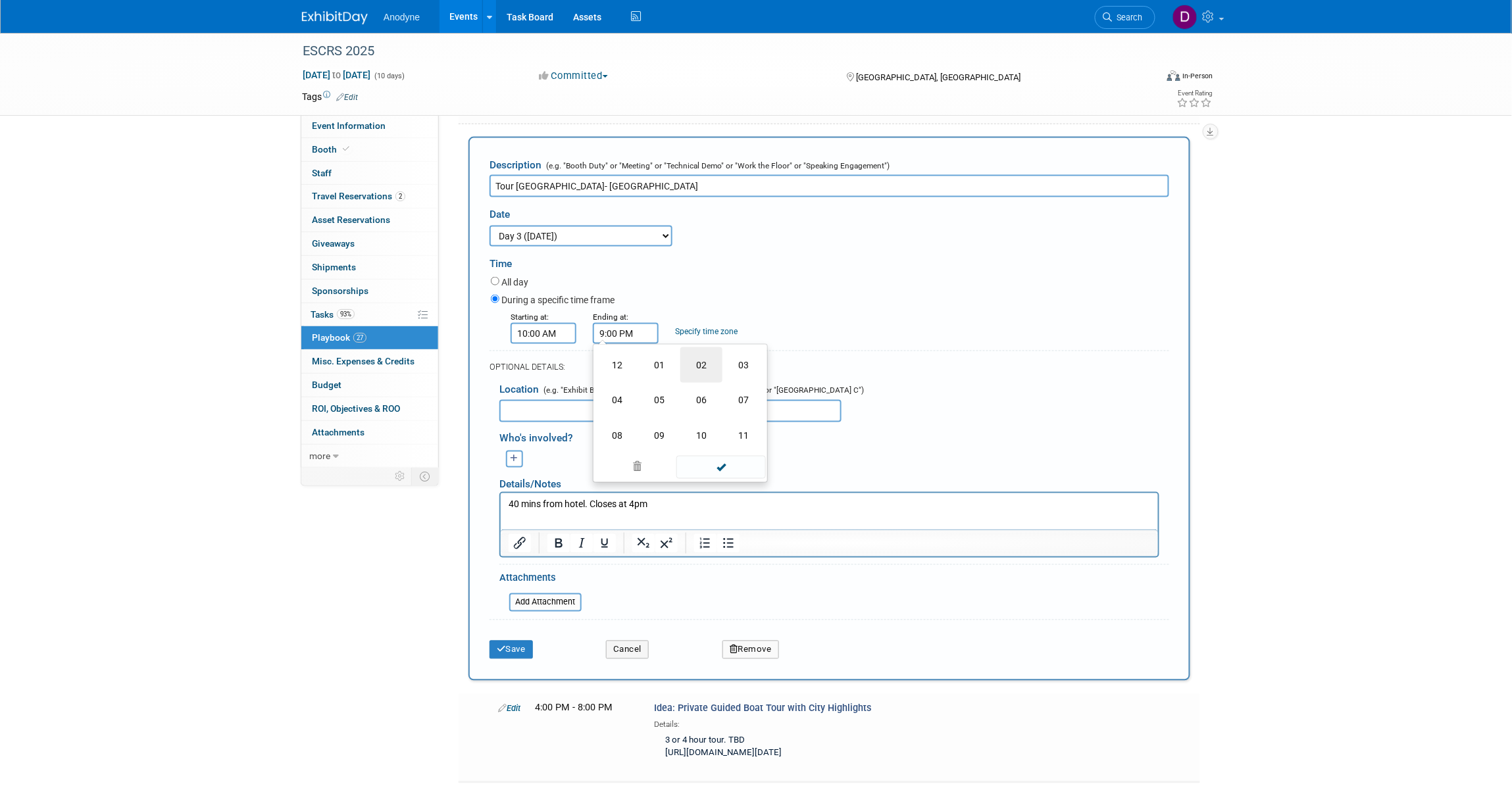
click at [706, 383] on td "02" at bounding box center [701, 365] width 42 height 36
type input "2:00 PM"
click at [706, 438] on td at bounding box center [685, 421] width 55 height 34
click at [707, 463] on span at bounding box center [721, 451] width 89 height 23
click at [520, 659] on button "Save" at bounding box center [511, 649] width 43 height 18
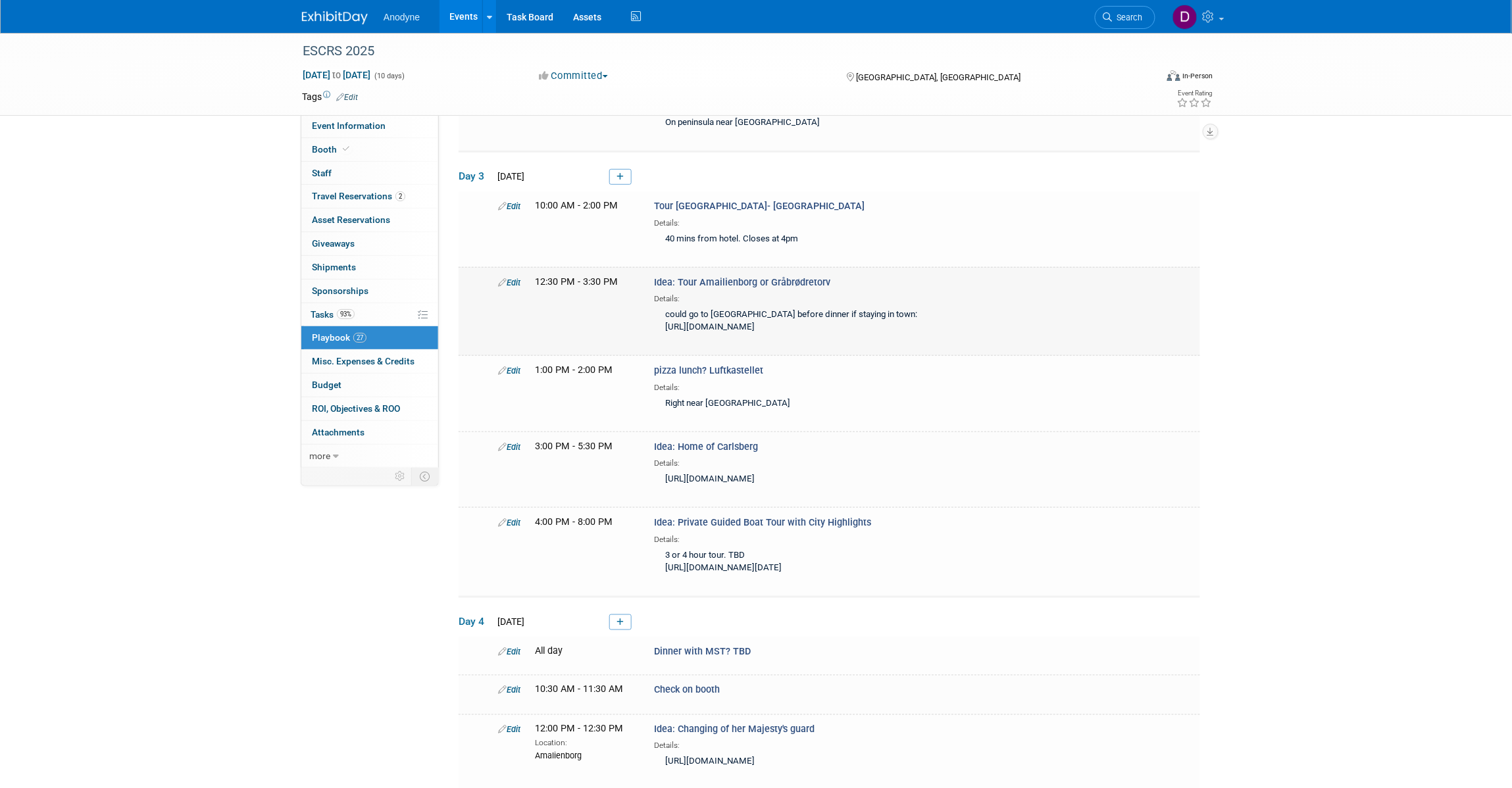
scroll to position [329, 0]
click at [516, 277] on link "Edit" at bounding box center [509, 281] width 22 height 10
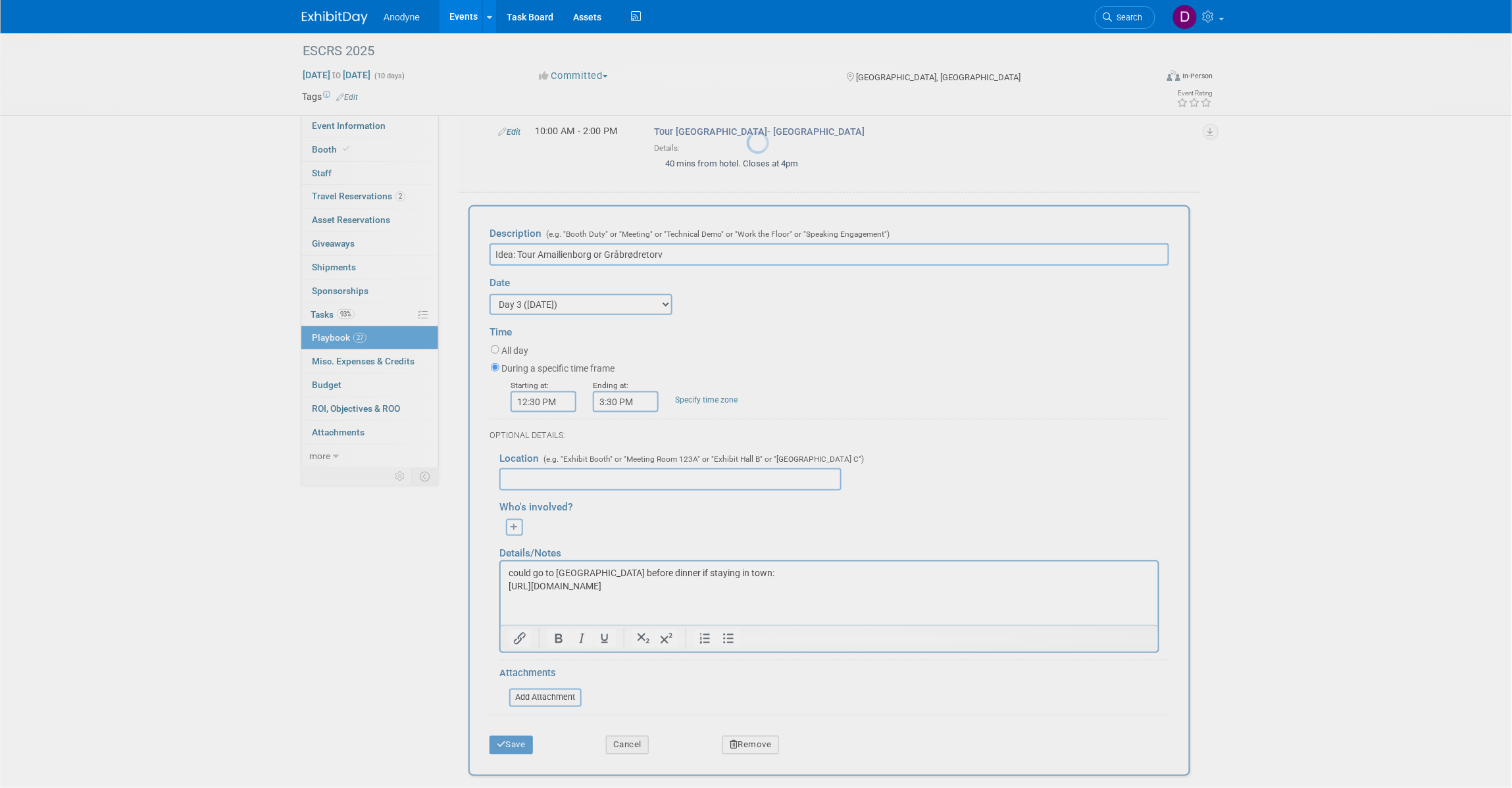
scroll to position [442, 0]
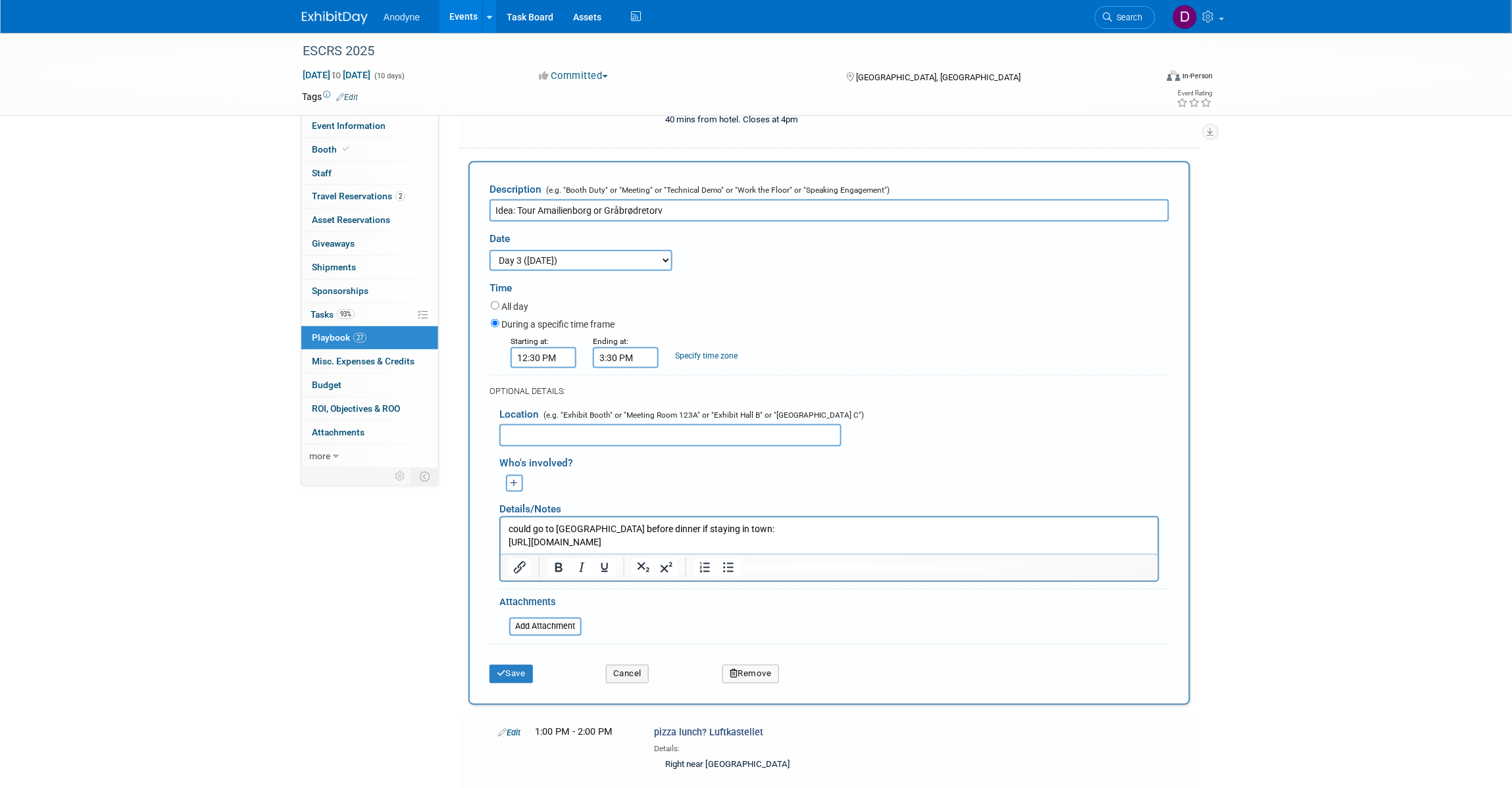
drag, startPoint x: 575, startPoint y: 250, endPoint x: 580, endPoint y: 261, distance: 12.1
click at [575, 251] on select "3 days before the event starts ([DATE]) 2 days before the event starts ([DATE])…" at bounding box center [580, 260] width 183 height 21
select select "1_4"
click at [489, 250] on select "3 days before the event starts ([DATE]) 2 days before the event starts ([DATE])…" at bounding box center [580, 260] width 183 height 21
click at [520, 665] on button "Save" at bounding box center [511, 674] width 43 height 18
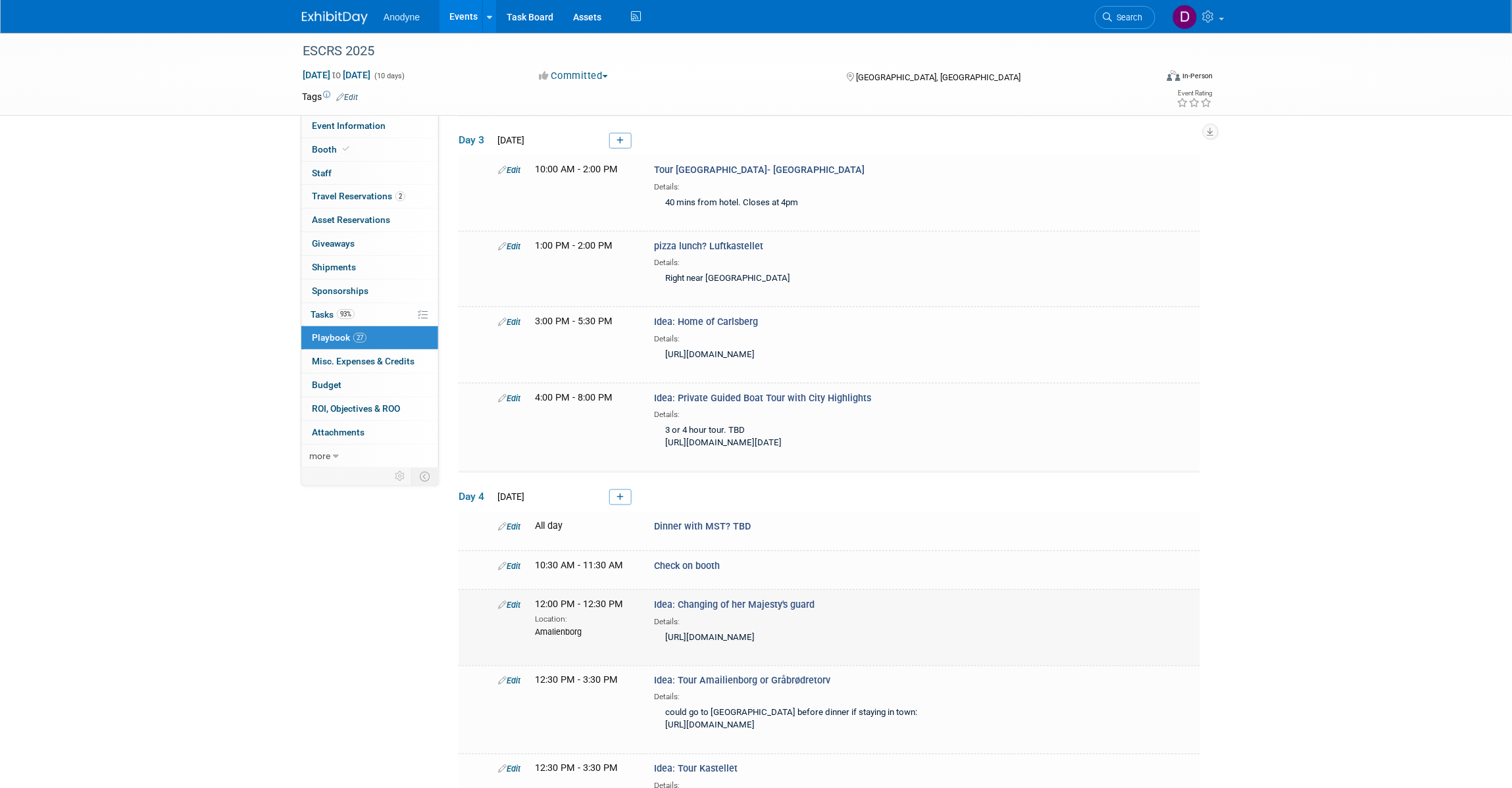
scroll to position [346, 0]
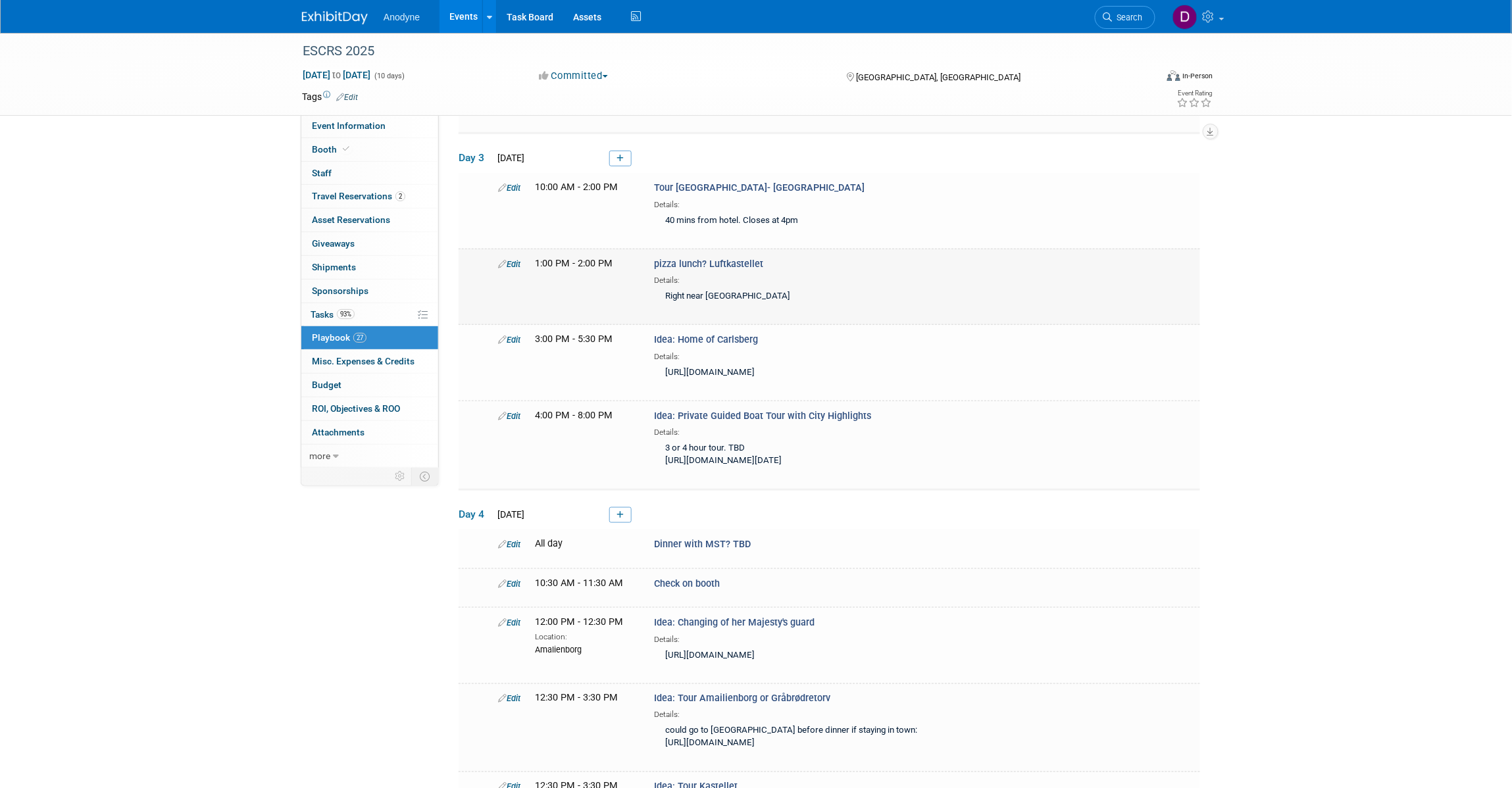
click at [518, 259] on link "Edit" at bounding box center [509, 264] width 22 height 10
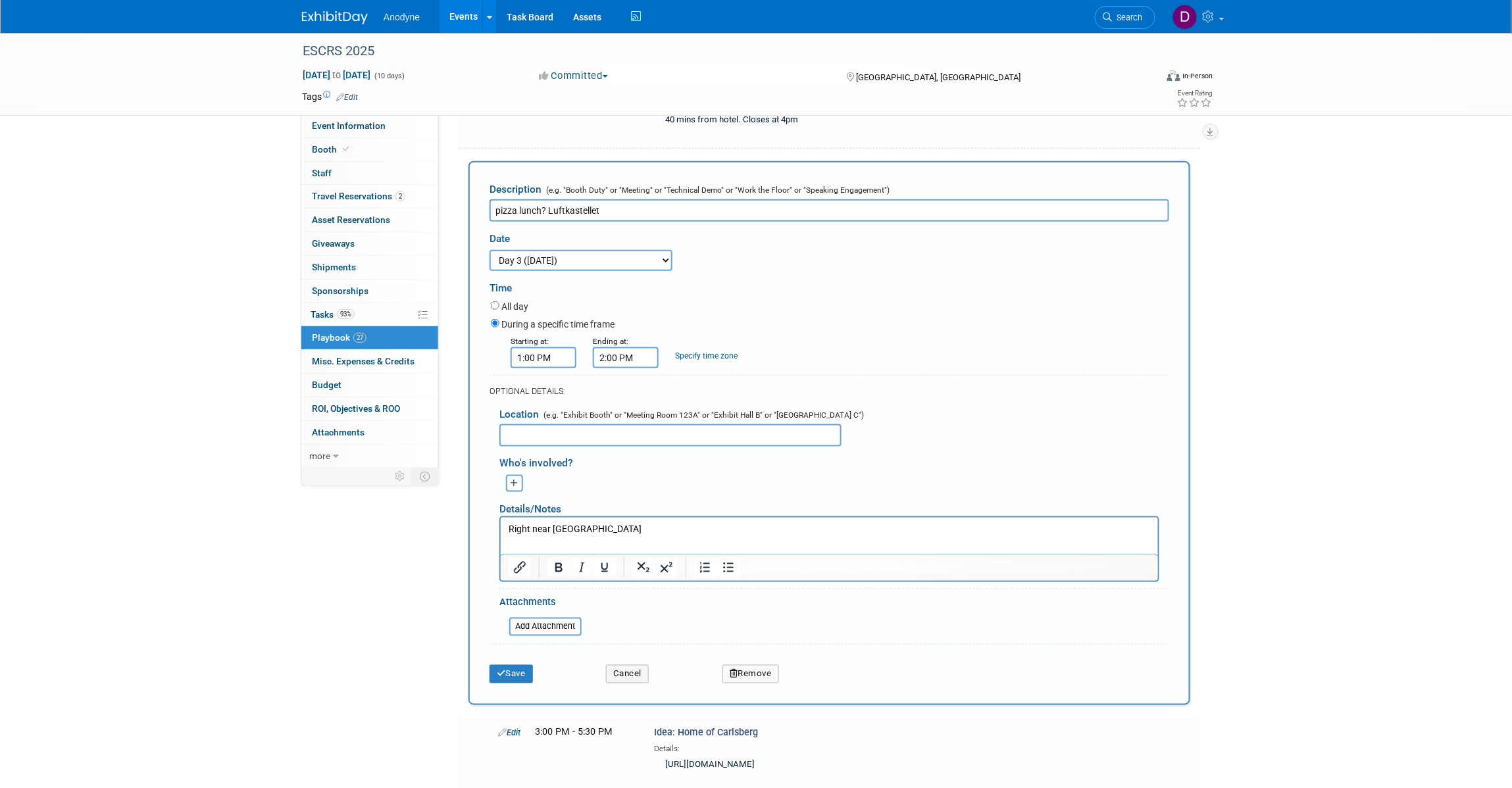
scroll to position [0, 0]
click at [572, 250] on select "3 days before the event starts ([DATE]) 2 days before the event starts ([DATE])…" at bounding box center [580, 260] width 183 height 21
select select "1_4"
click at [489, 250] on select "3 days before the event starts ([DATE]) 2 days before the event starts ([DATE])…" at bounding box center [580, 260] width 183 height 21
click at [524, 665] on button "Save" at bounding box center [511, 674] width 43 height 18
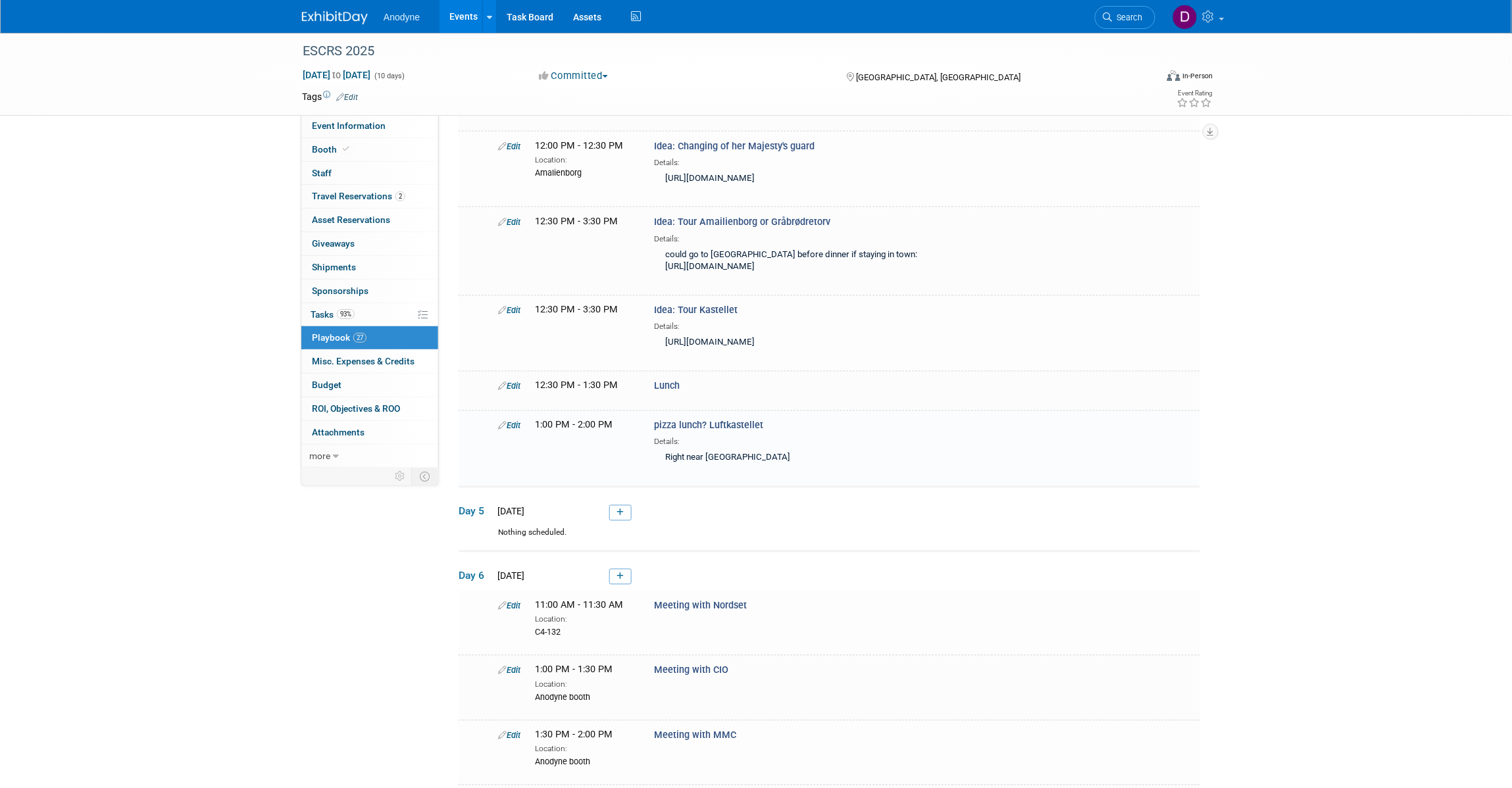
scroll to position [744, 0]
click at [513, 433] on link "Edit" at bounding box center [509, 428] width 22 height 10
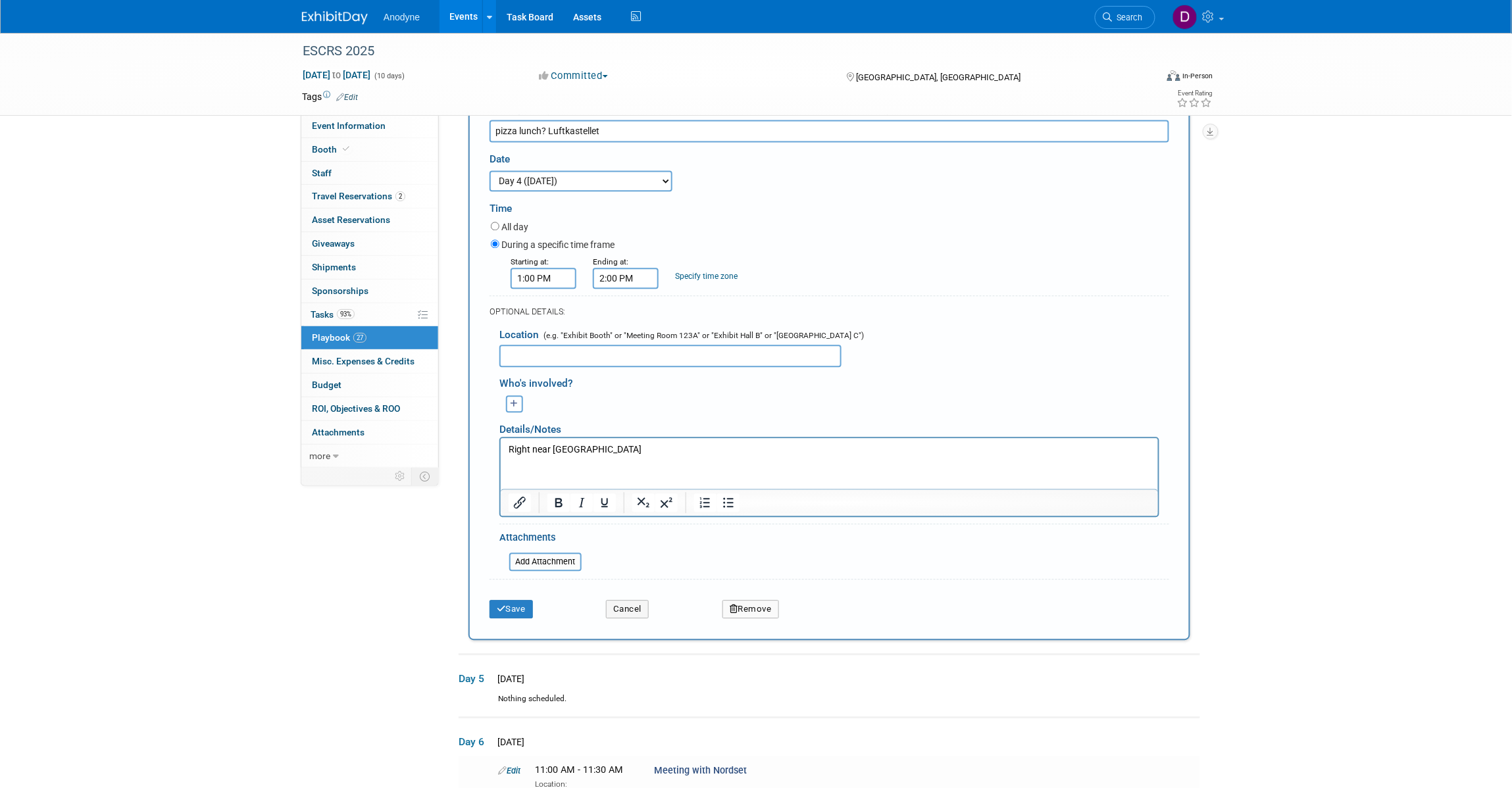
scroll to position [1088, 0]
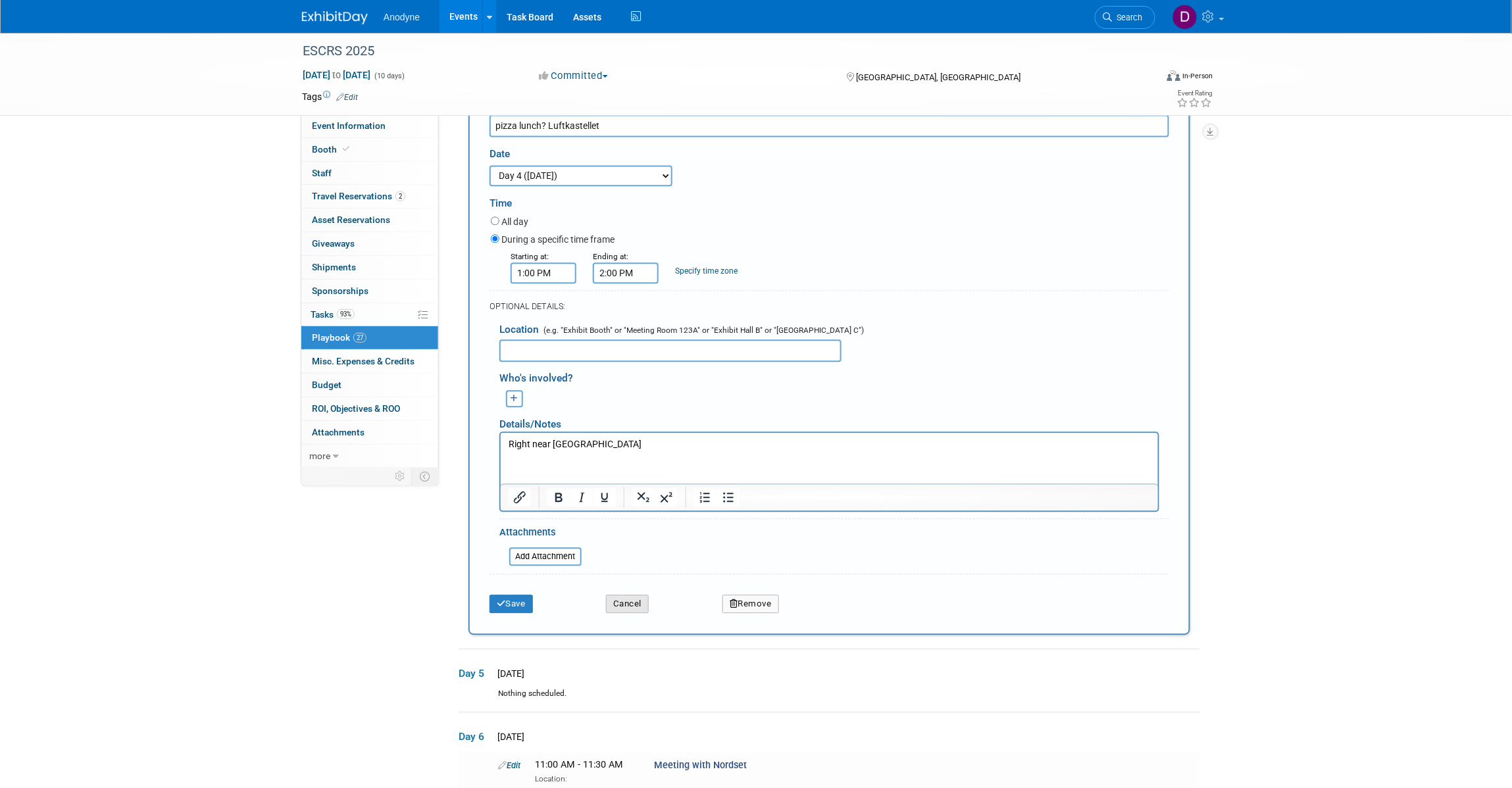
click at [617, 613] on button "Cancel" at bounding box center [627, 603] width 42 height 18
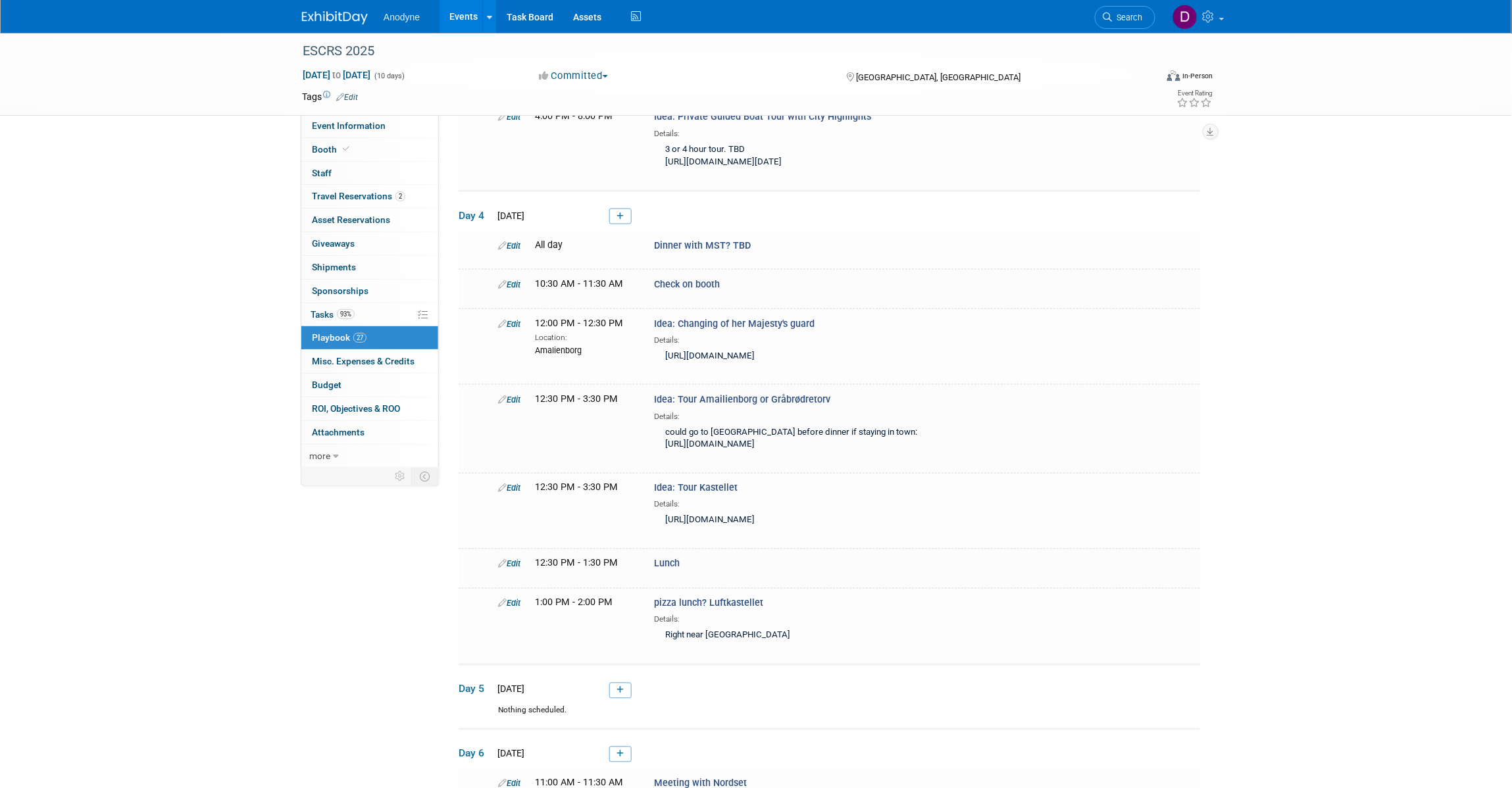
scroll to position [575, 0]
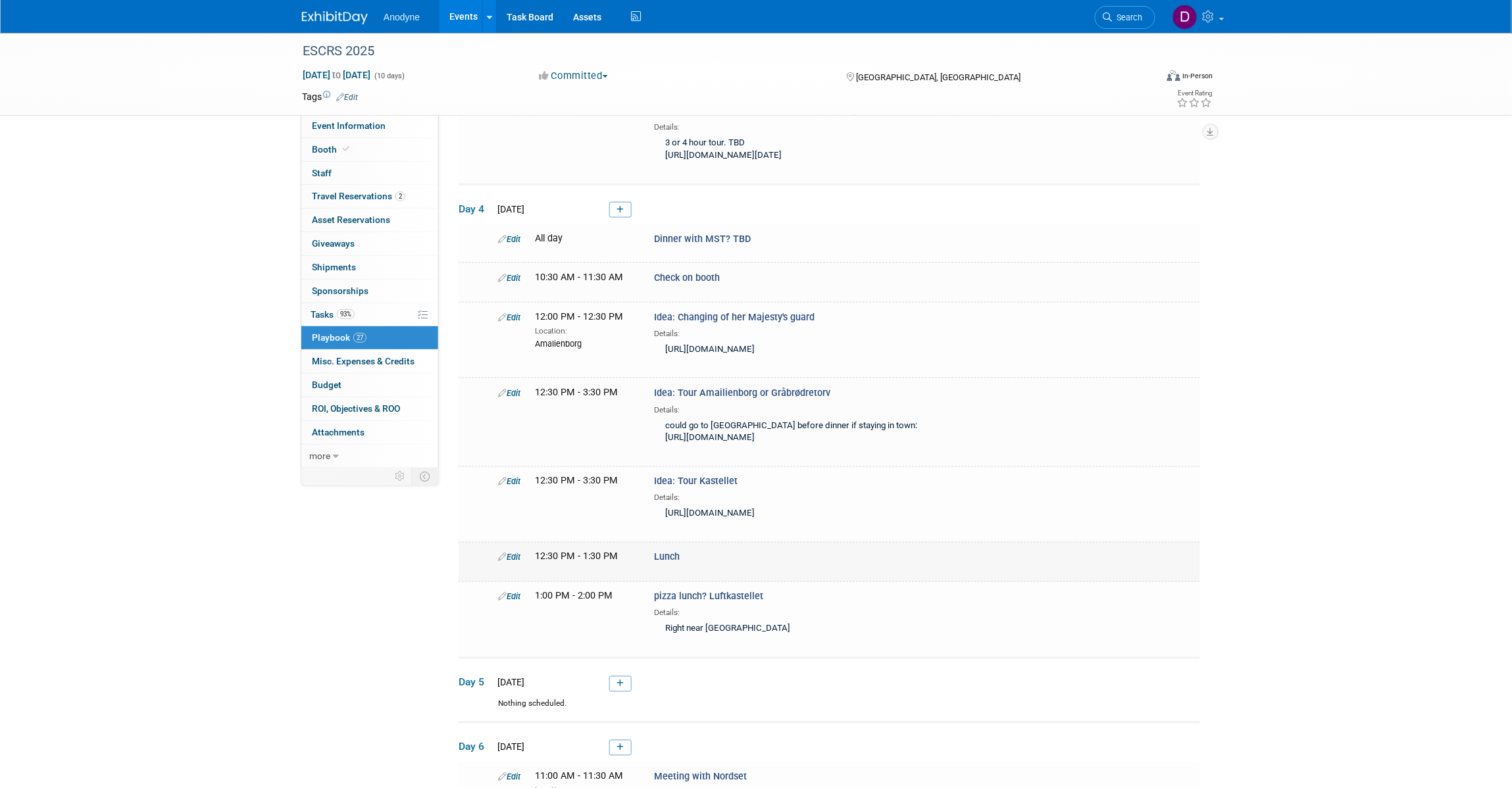
click at [514, 562] on link "Edit" at bounding box center [509, 557] width 22 height 10
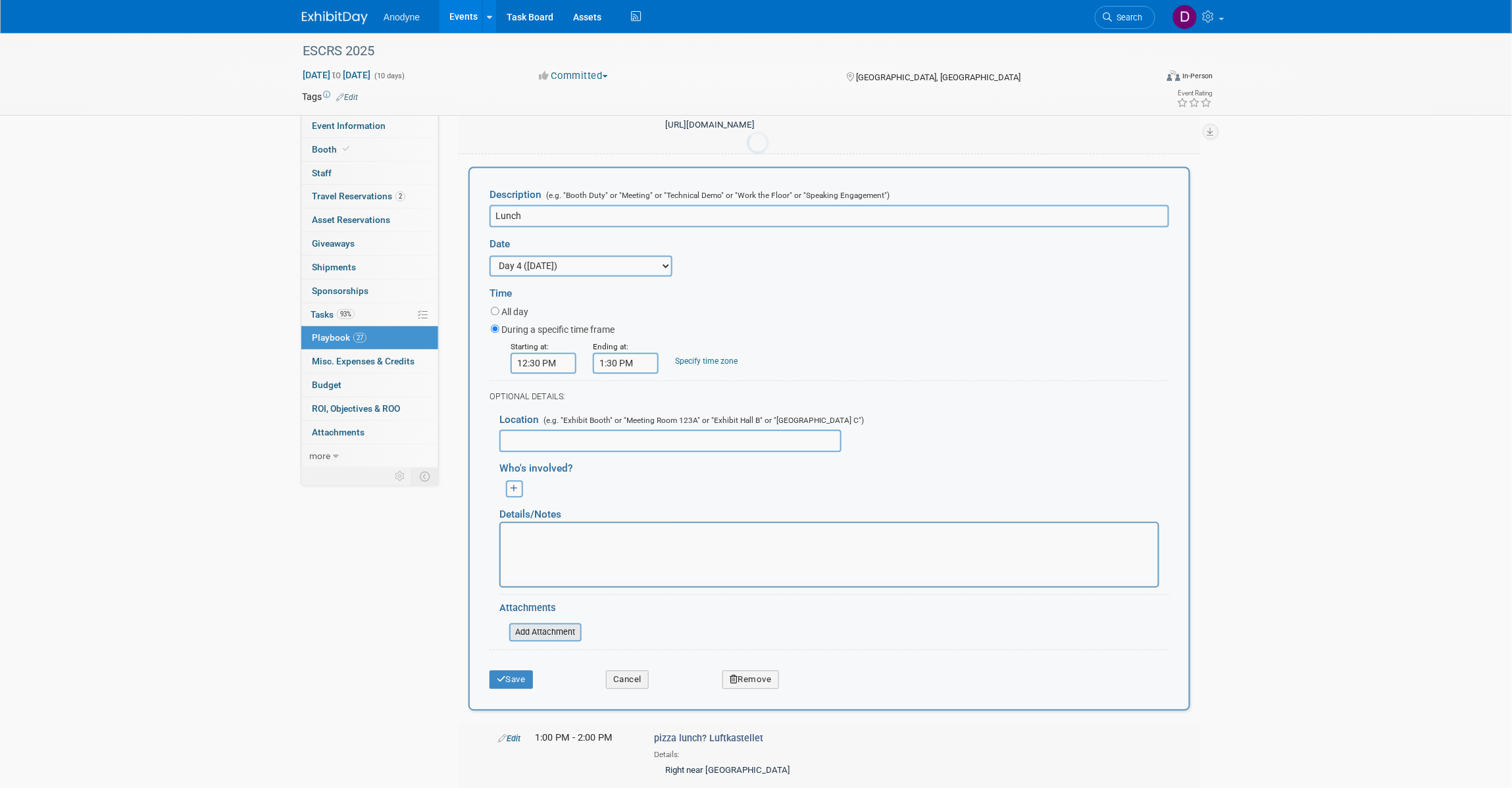
scroll to position [1049, 0]
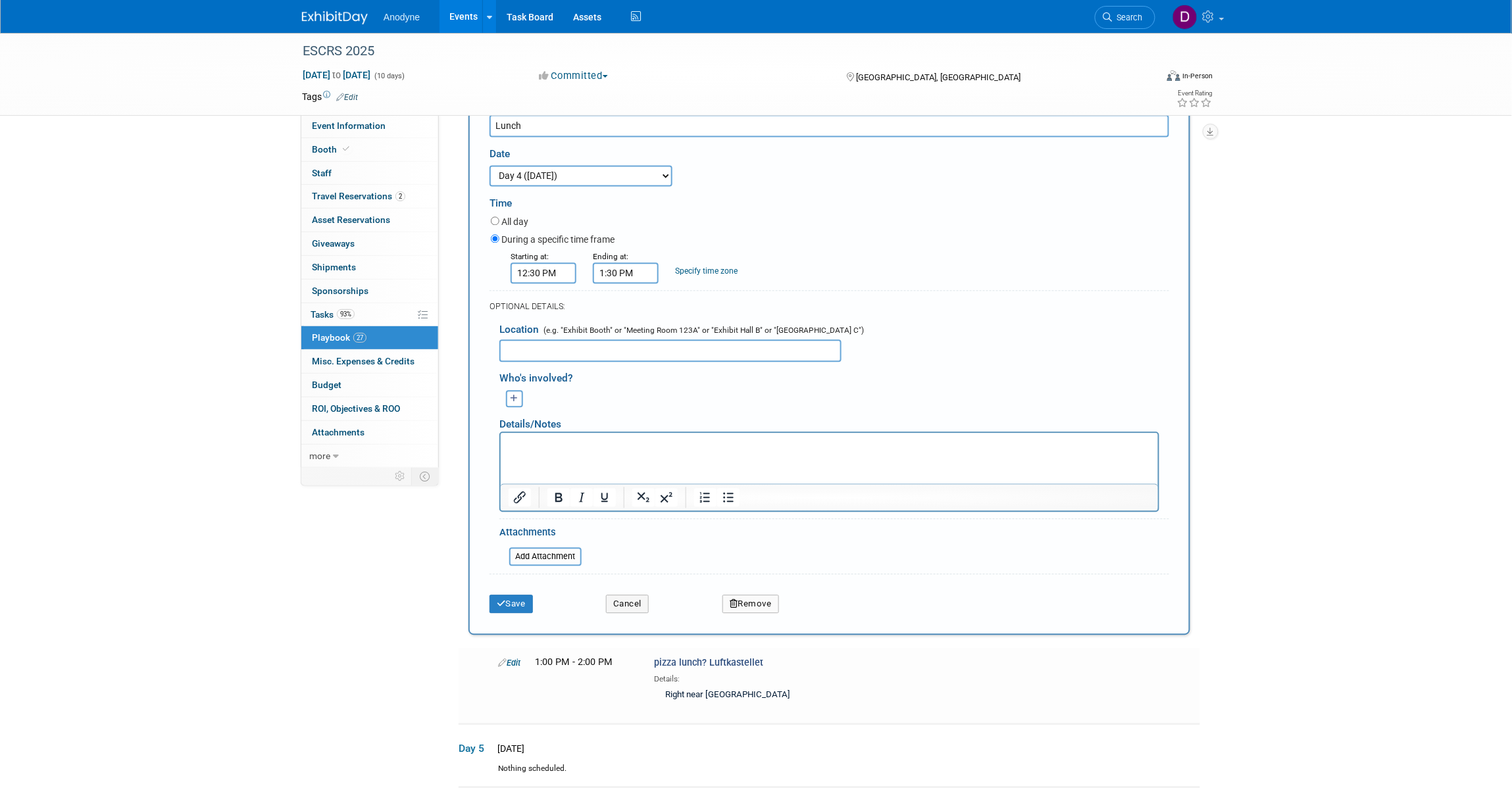
click at [764, 613] on button "Remove" at bounding box center [751, 603] width 57 height 18
click at [826, 624] on link "Yes" at bounding box center [824, 613] width 38 height 21
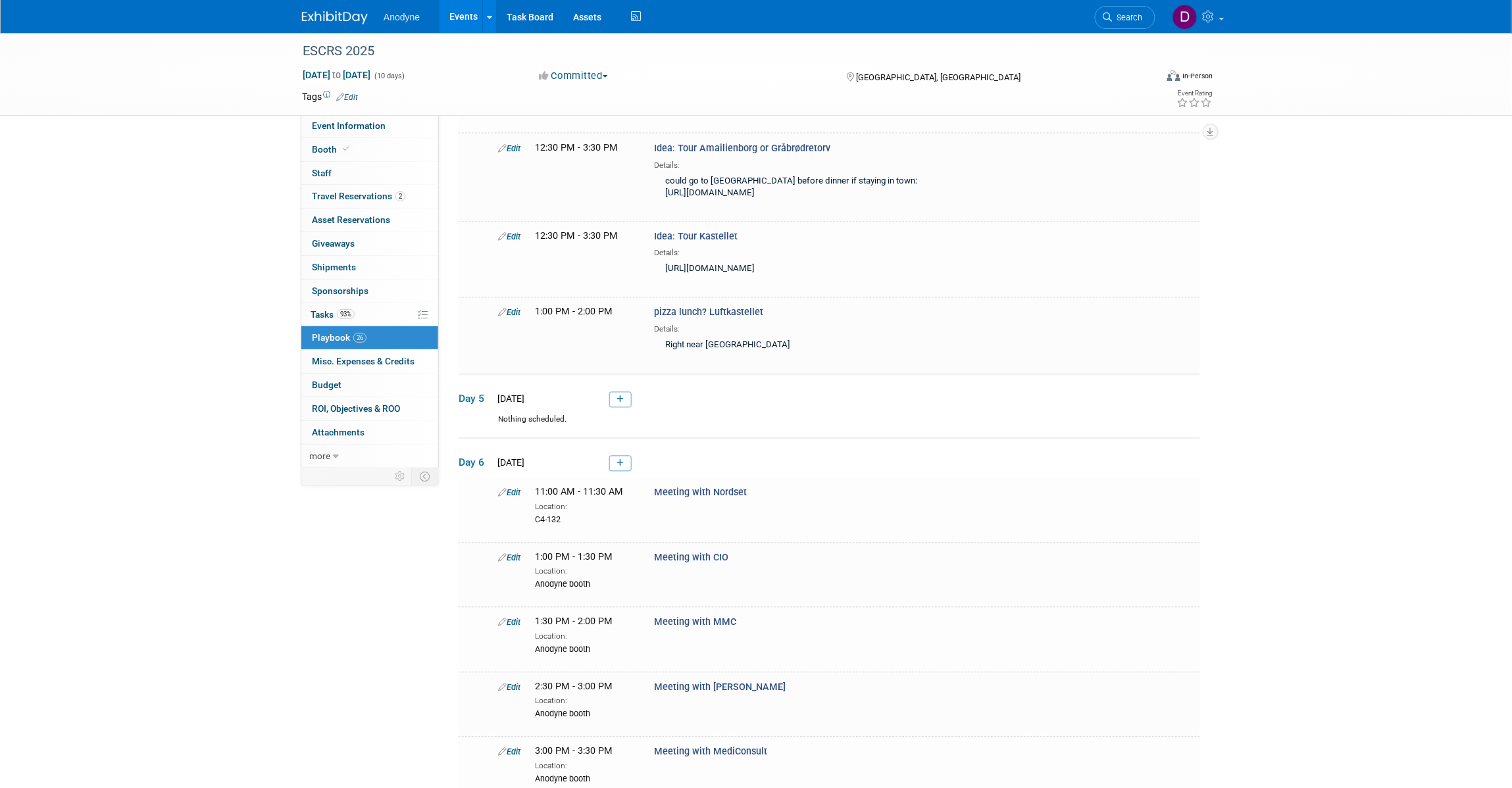
scroll to position [822, 0]
